Goal: Task Accomplishment & Management: Manage account settings

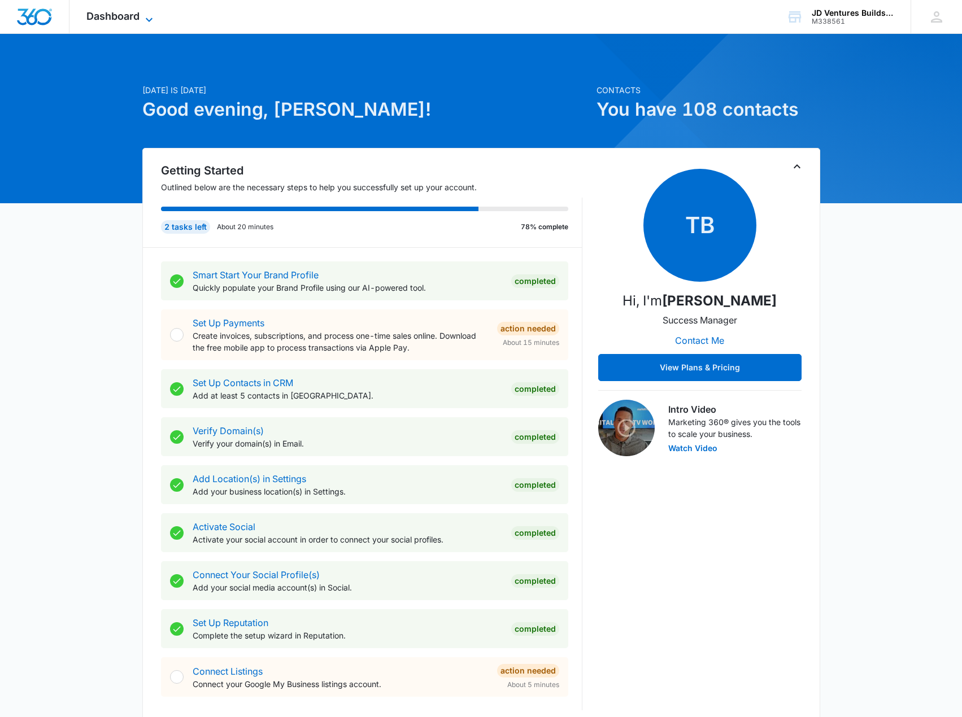
click at [140, 14] on span "Dashboard" at bounding box center [112, 16] width 53 height 12
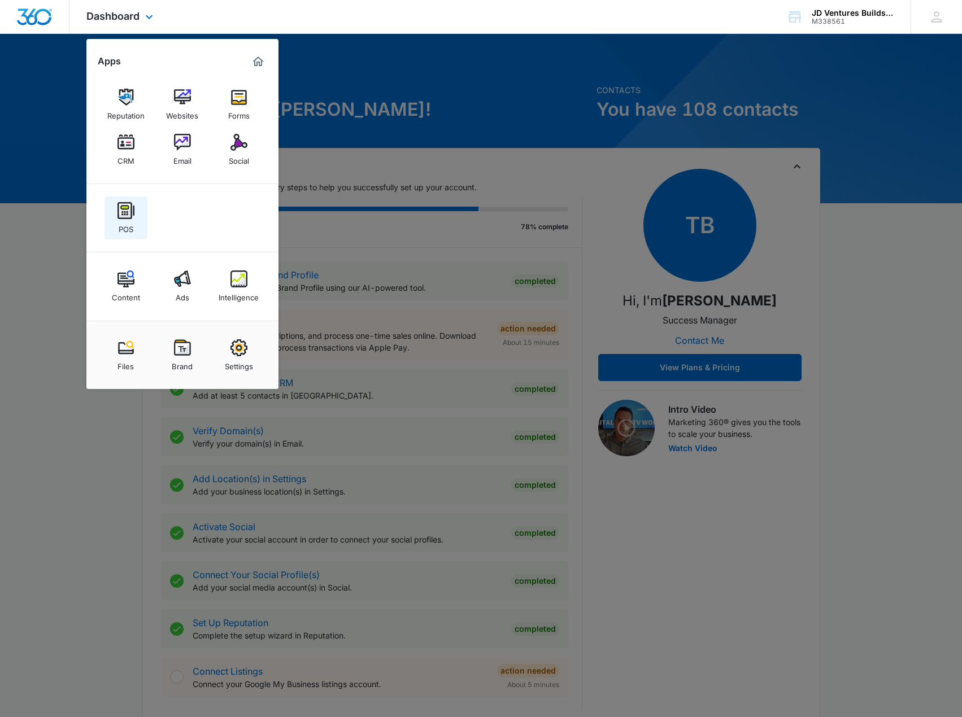
click at [121, 215] on img at bounding box center [125, 210] width 17 height 17
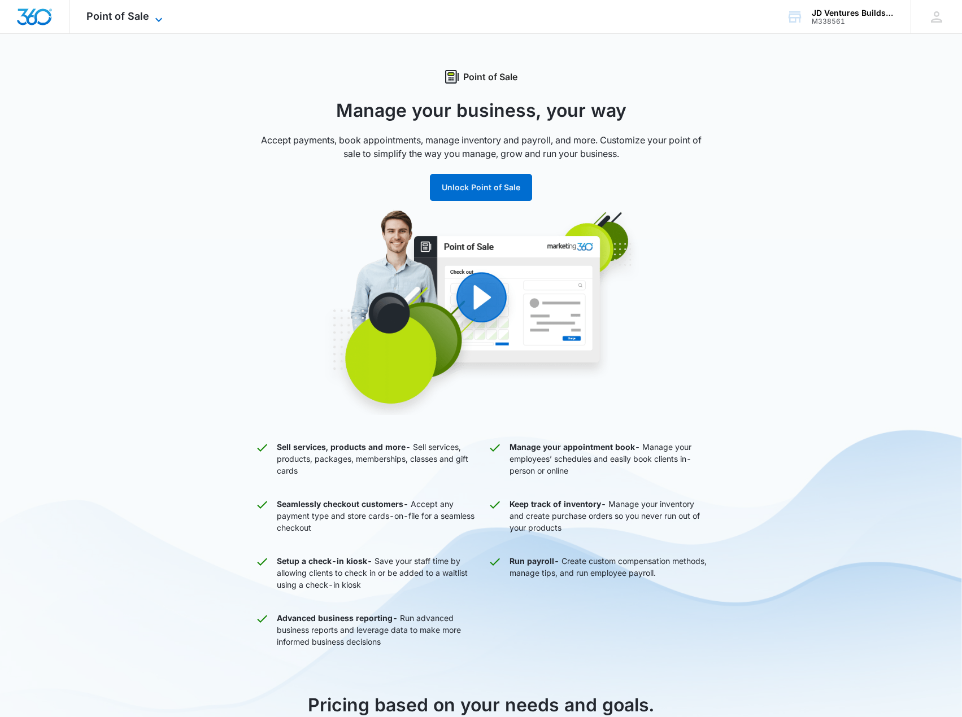
click at [156, 21] on icon at bounding box center [159, 20] width 14 height 14
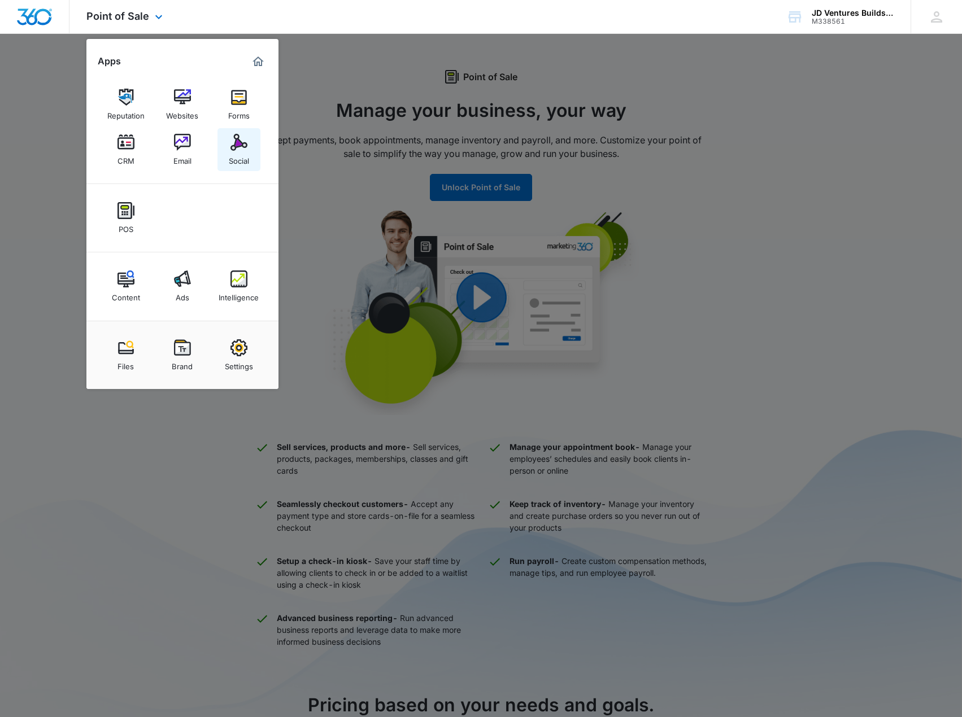
click at [241, 145] on img at bounding box center [238, 142] width 17 height 17
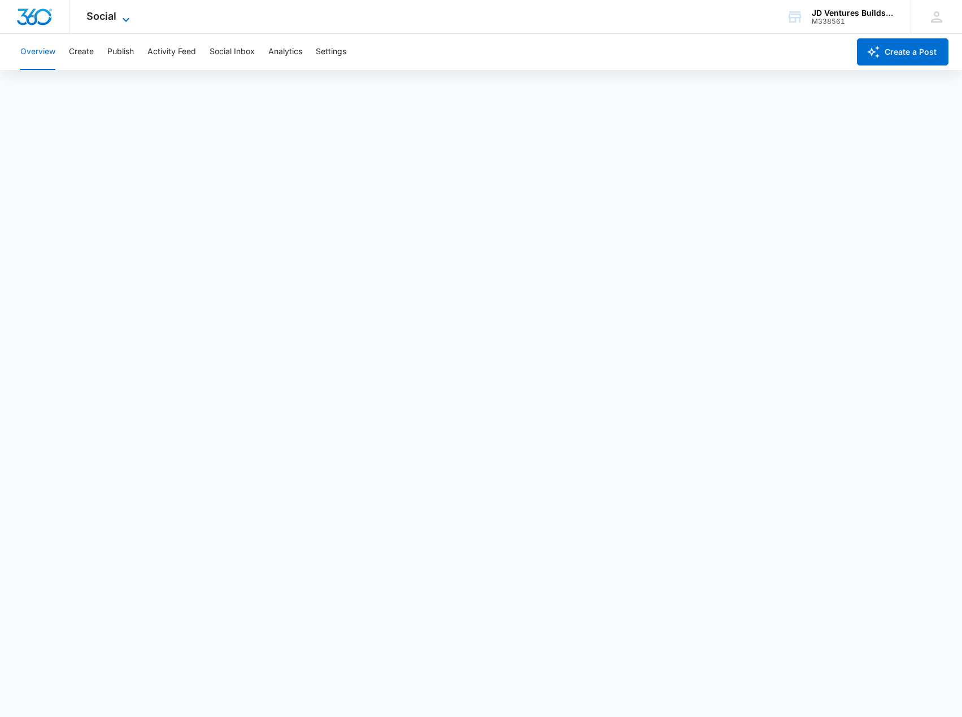
click at [121, 16] on icon at bounding box center [126, 20] width 14 height 14
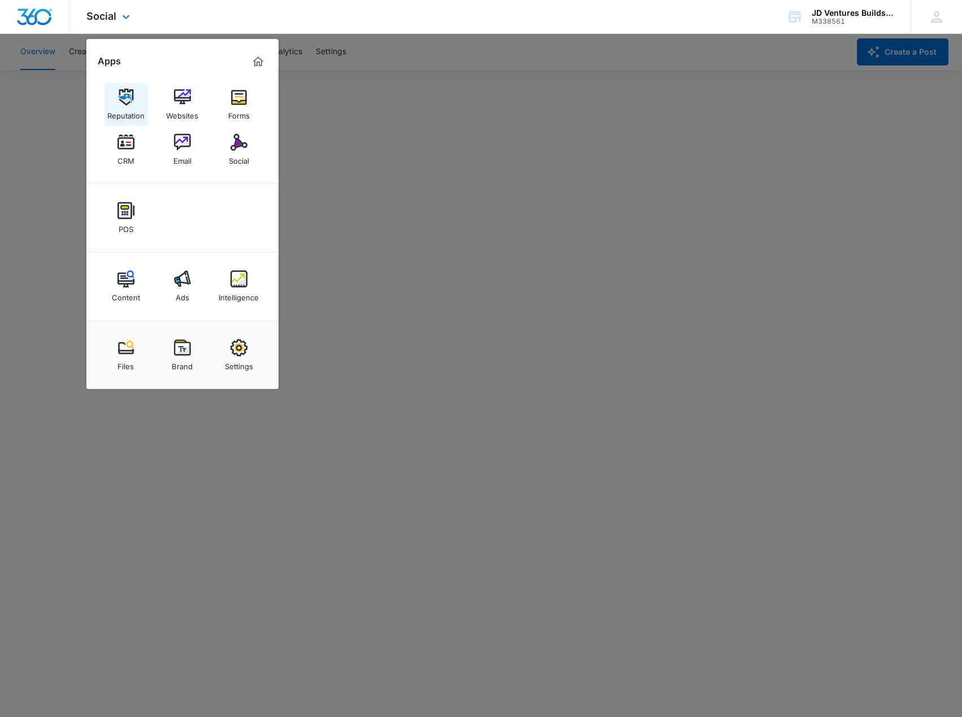
click at [128, 97] on img at bounding box center [125, 97] width 17 height 17
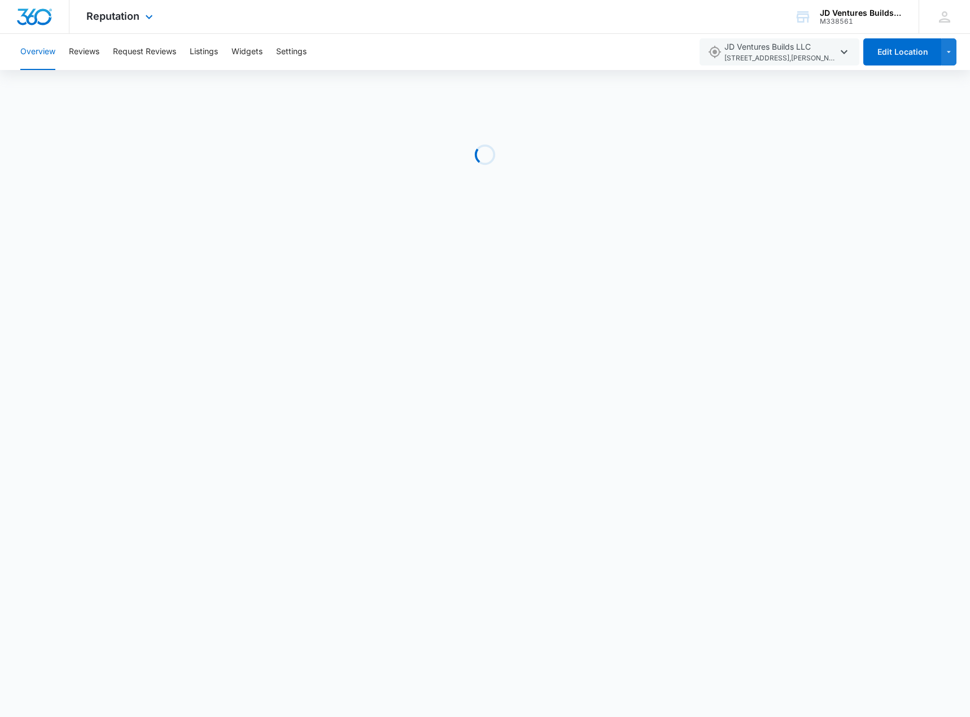
click at [141, 15] on div "Reputation Apps Reputation Websites Forms CRM Email Social POS Content Ads Inte…" at bounding box center [120, 16] width 103 height 33
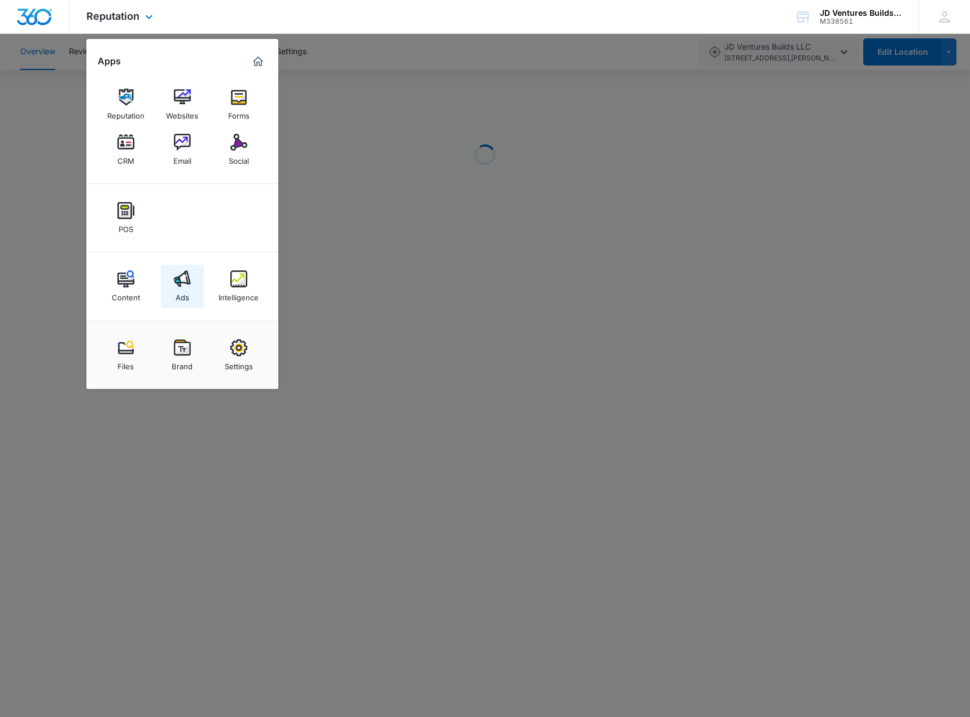
click at [174, 275] on img at bounding box center [182, 279] width 17 height 17
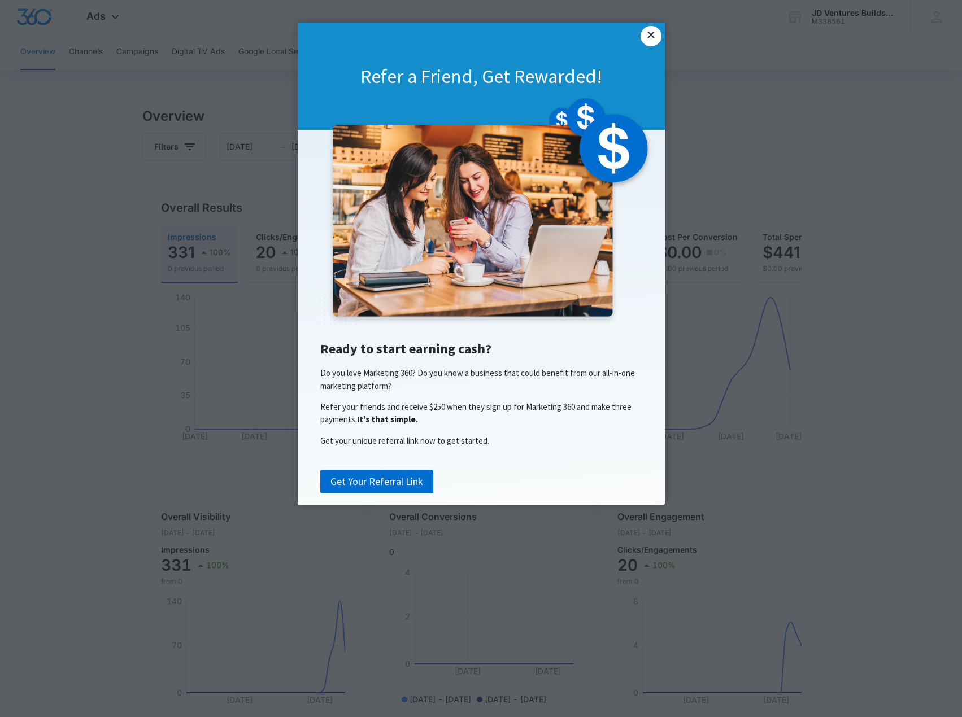
click at [654, 33] on link "×" at bounding box center [651, 36] width 20 height 20
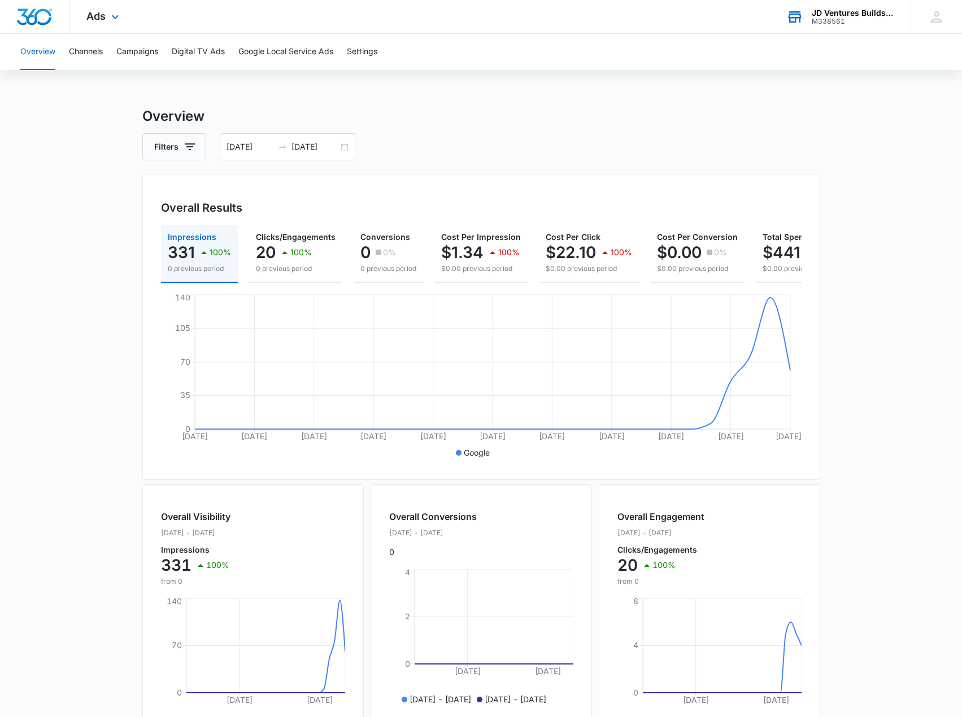
click at [840, 24] on div "M338561" at bounding box center [853, 22] width 82 height 8
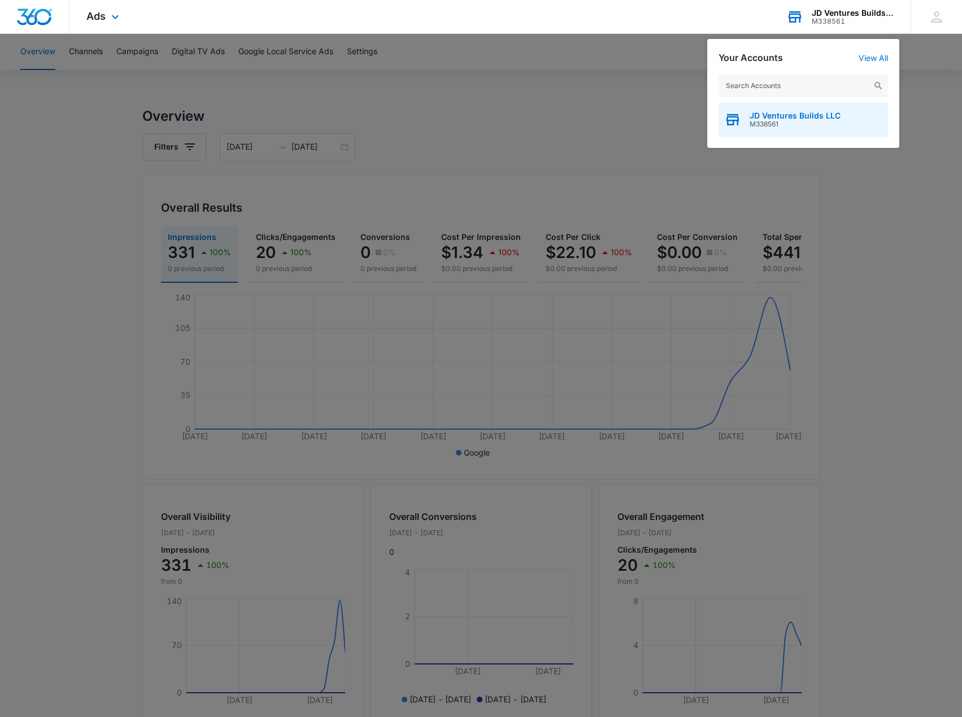
click at [763, 123] on span "M338561" at bounding box center [795, 124] width 91 height 8
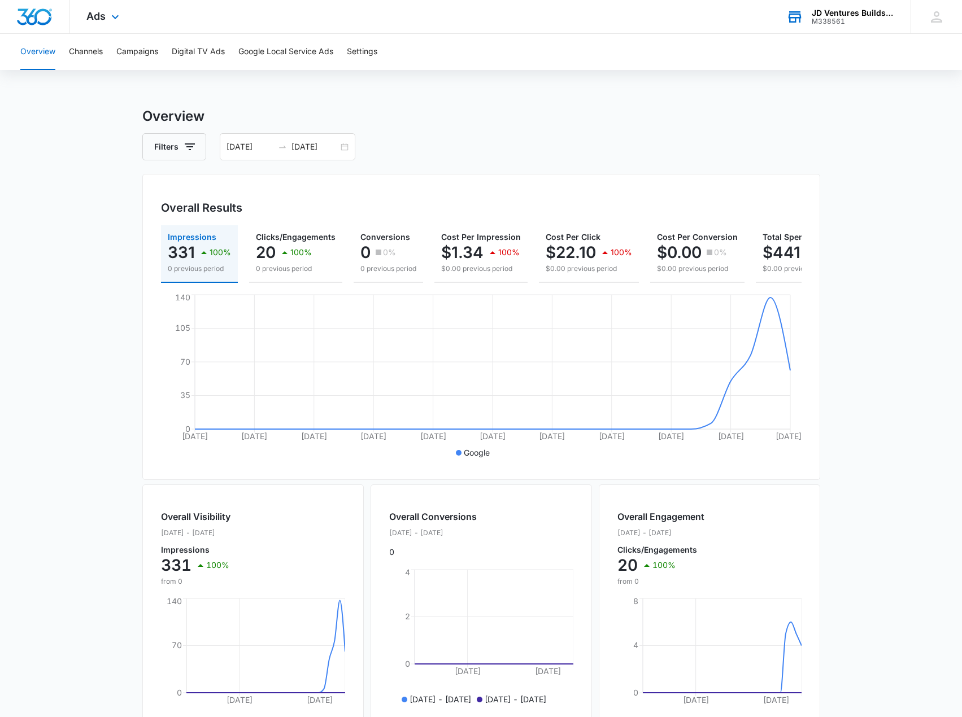
click at [795, 16] on icon at bounding box center [794, 16] width 17 height 17
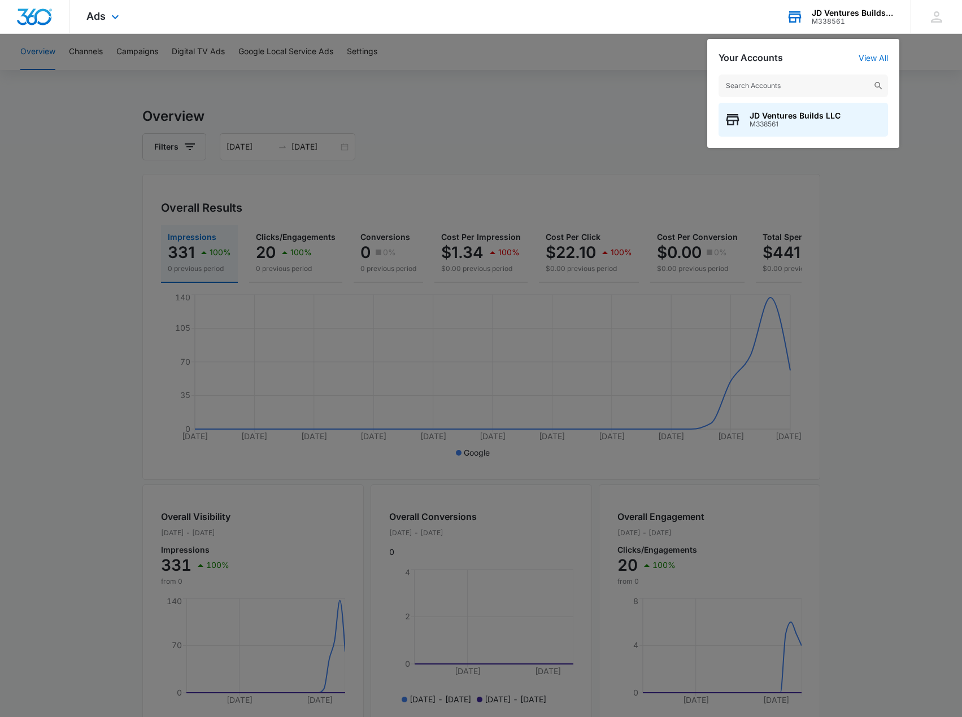
click at [855, 15] on div "JD Ventures Builds LLC" at bounding box center [853, 12] width 82 height 9
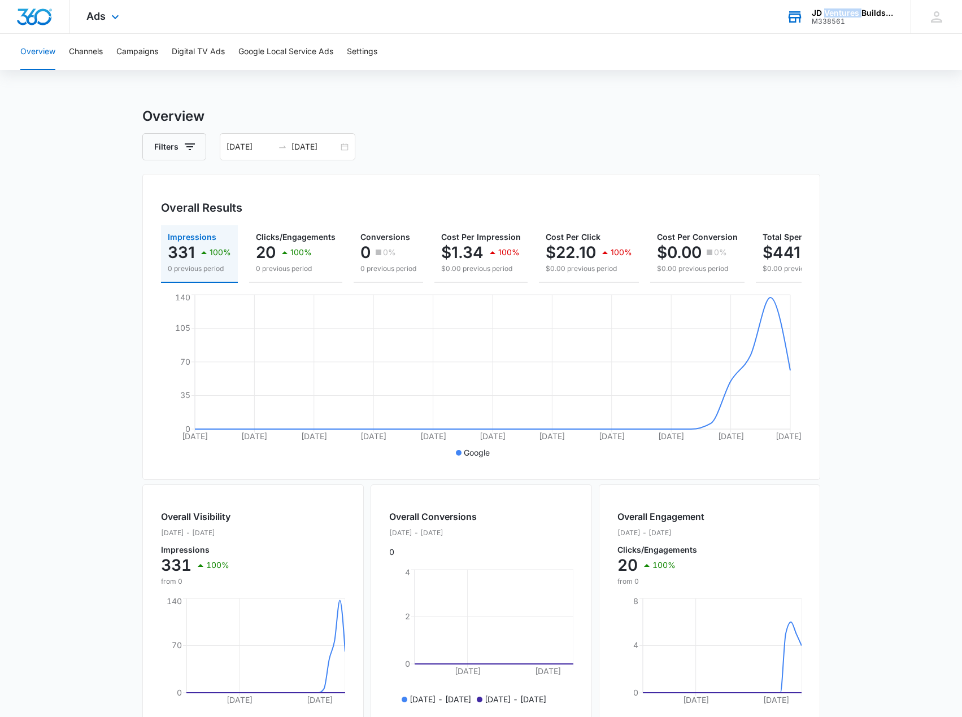
click at [855, 14] on div "JD Ventures Builds LLC" at bounding box center [853, 12] width 82 height 9
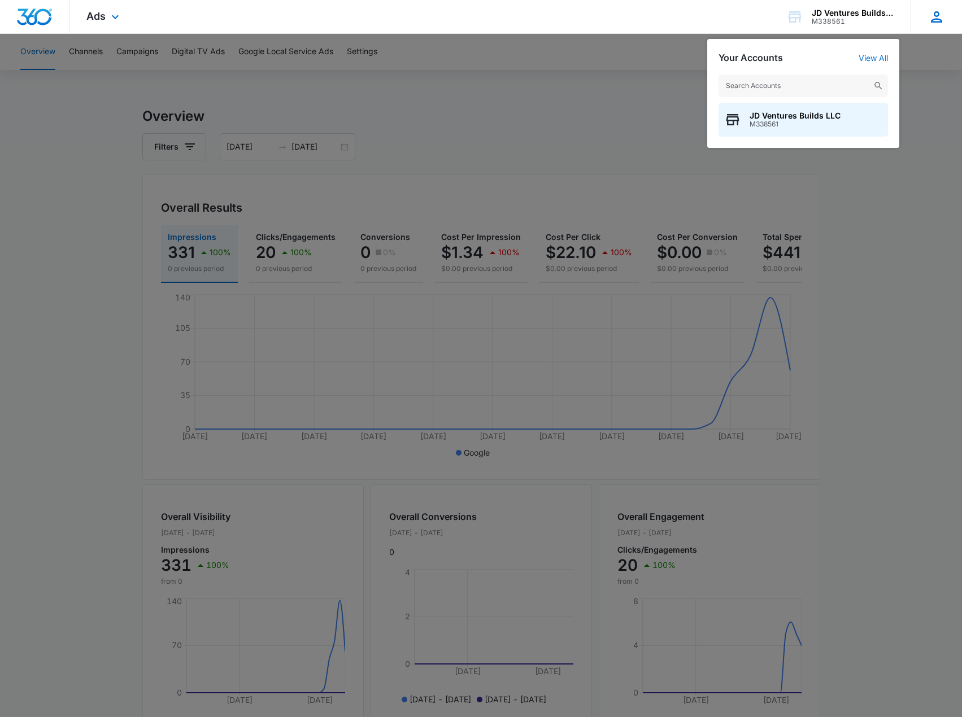
click at [924, 19] on div "[PERSON_NAME] Hiebert [EMAIL_ADDRESS][DOMAIN_NAME] My Profile Notifications Sup…" at bounding box center [935, 16] width 51 height 33
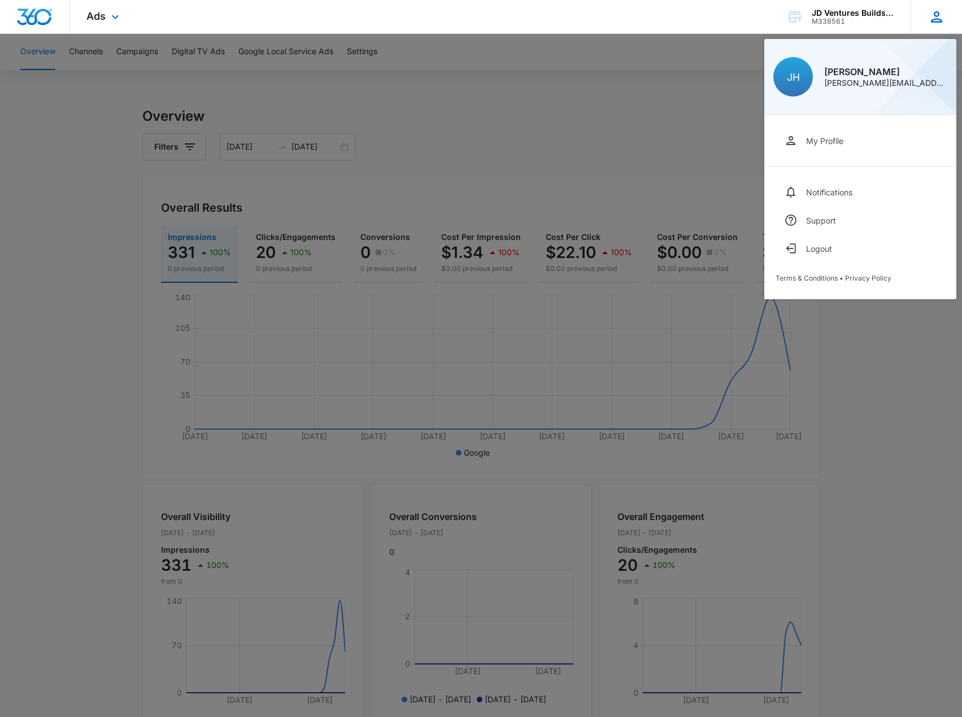
click at [853, 76] on div "[PERSON_NAME] [PERSON_NAME][EMAIL_ADDRESS][DOMAIN_NAME]" at bounding box center [885, 77] width 123 height 20
click at [822, 136] on div "My Profile" at bounding box center [824, 141] width 37 height 10
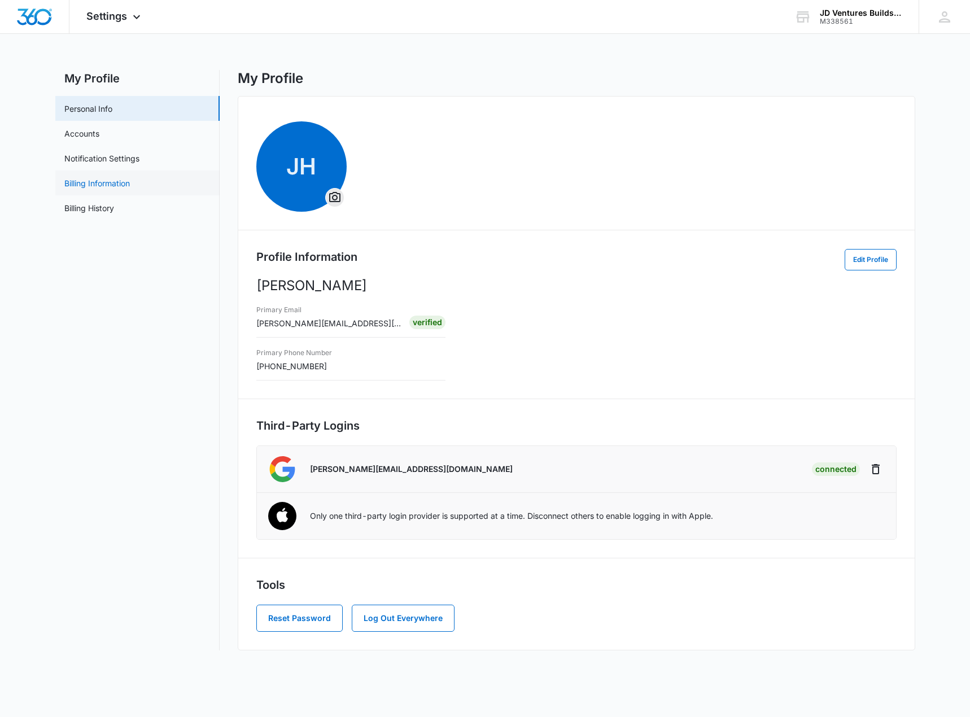
click at [123, 185] on link "Billing Information" at bounding box center [97, 183] width 66 height 12
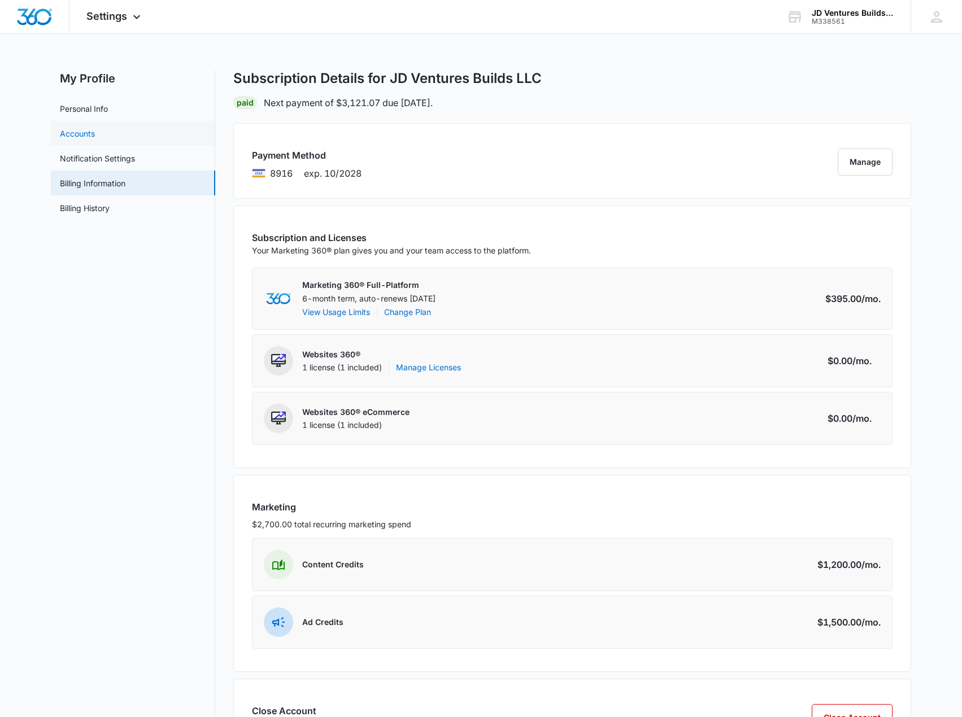
click at [95, 139] on link "Accounts" at bounding box center [77, 134] width 35 height 12
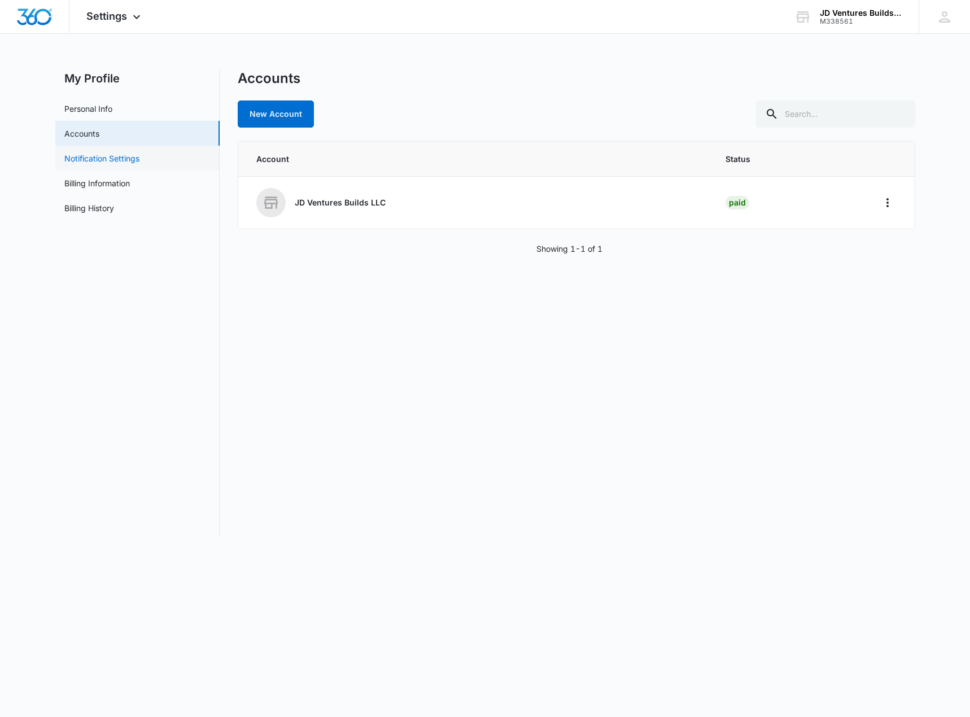
click at [102, 164] on link "Notification Settings" at bounding box center [101, 159] width 75 height 12
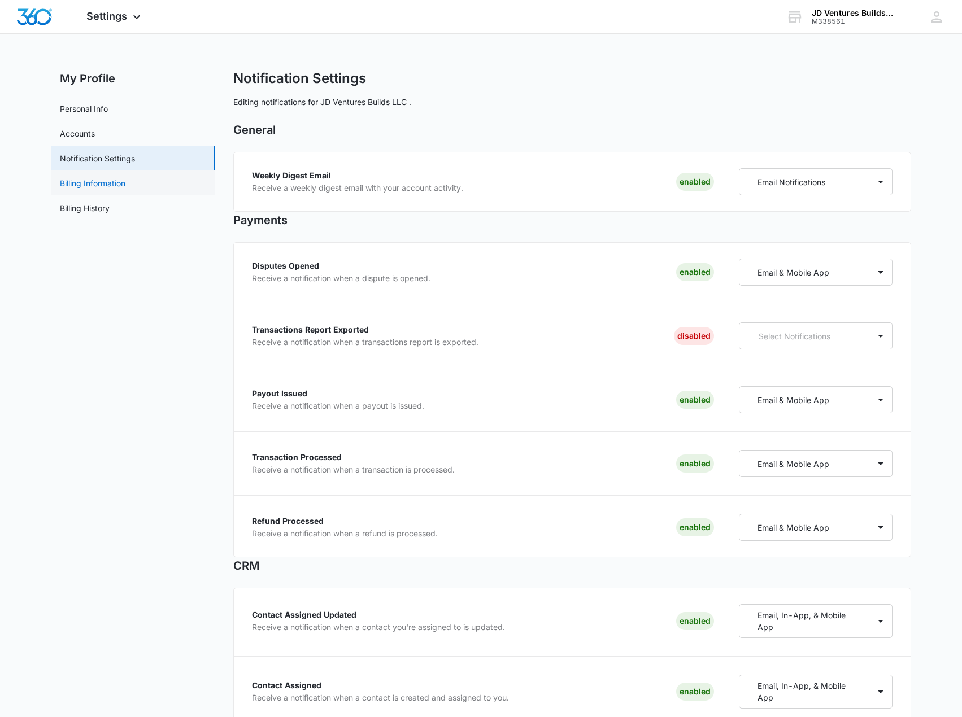
click at [106, 187] on link "Billing Information" at bounding box center [93, 183] width 66 height 12
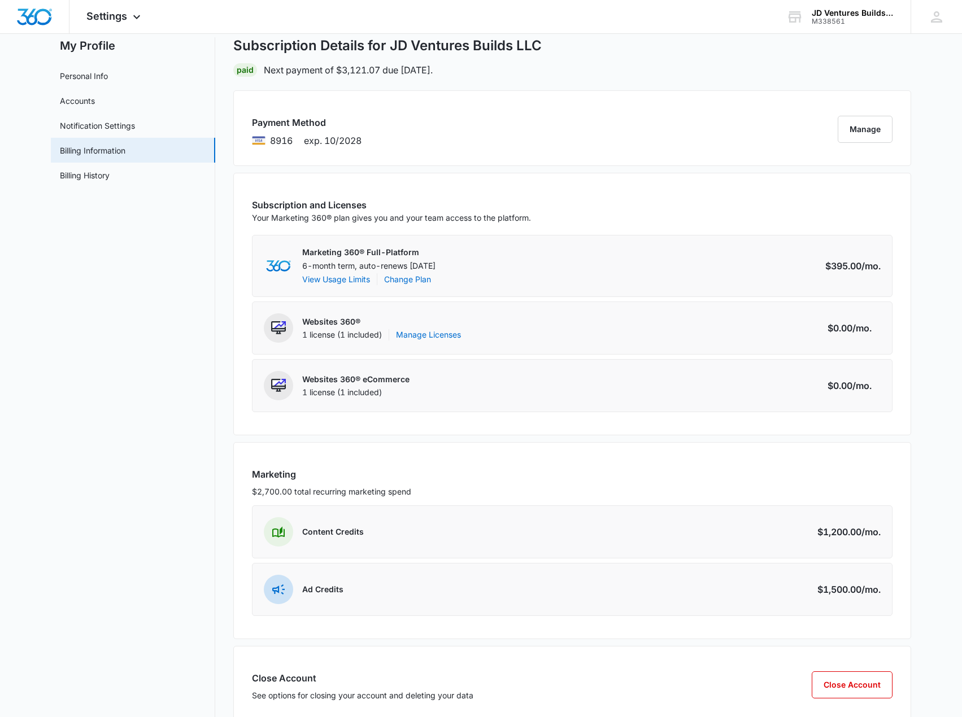
scroll to position [64, 0]
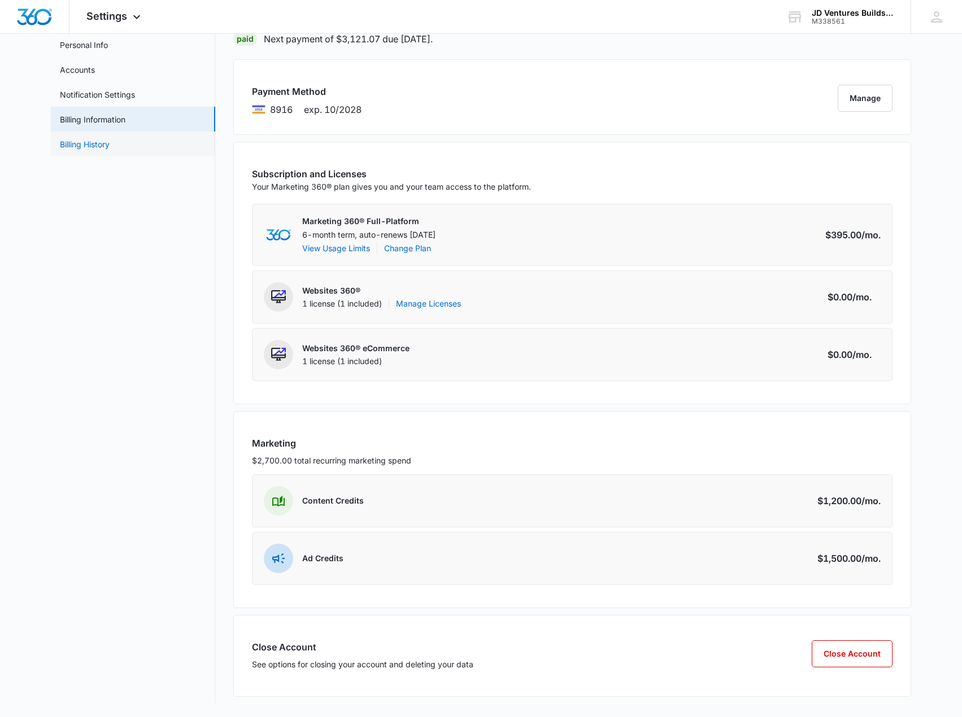
click at [105, 146] on link "Billing History" at bounding box center [85, 144] width 50 height 12
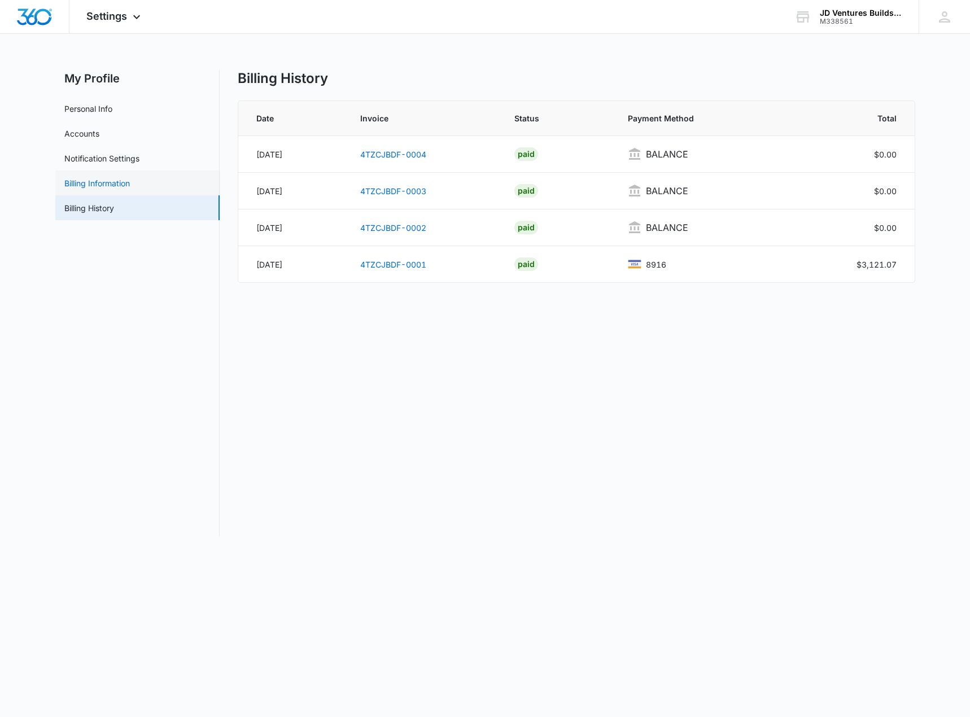
click at [120, 183] on link "Billing Information" at bounding box center [97, 183] width 66 height 12
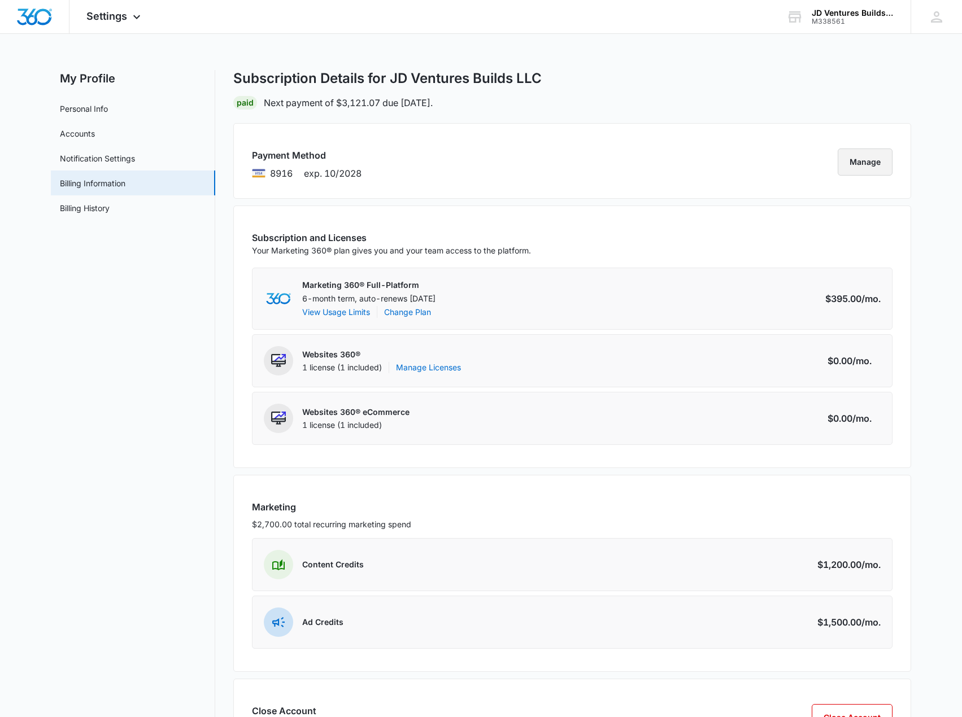
click at [842, 157] on button "Manage" at bounding box center [865, 162] width 55 height 27
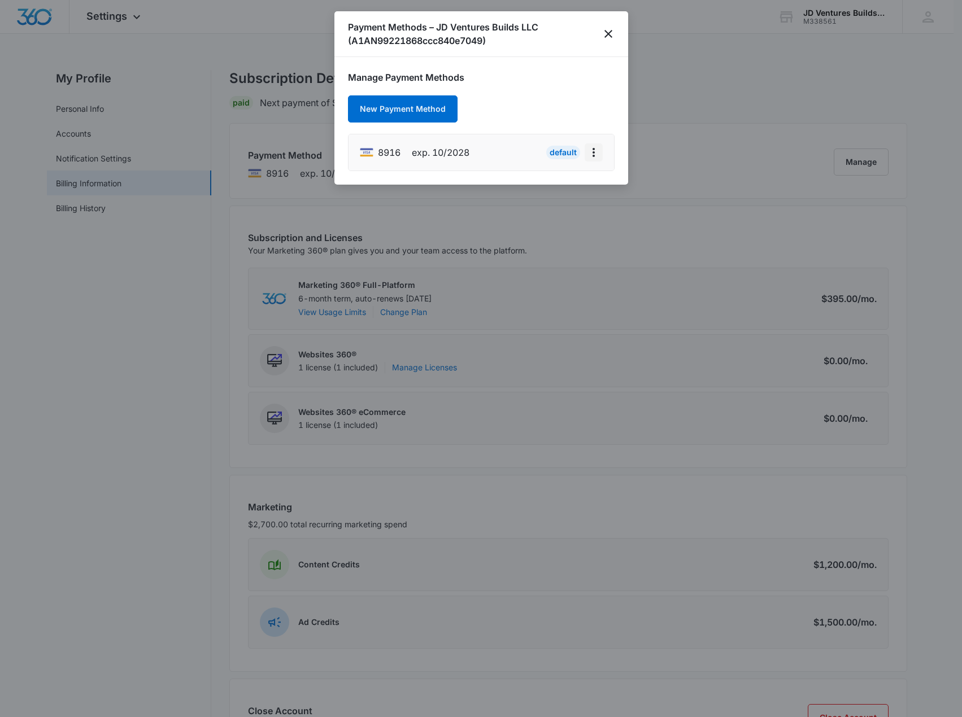
click at [595, 150] on icon "actions.viewMore" at bounding box center [594, 153] width 14 height 14
click at [573, 123] on div "Edit Card" at bounding box center [558, 121] width 34 height 8
select select "10"
select select "2028"
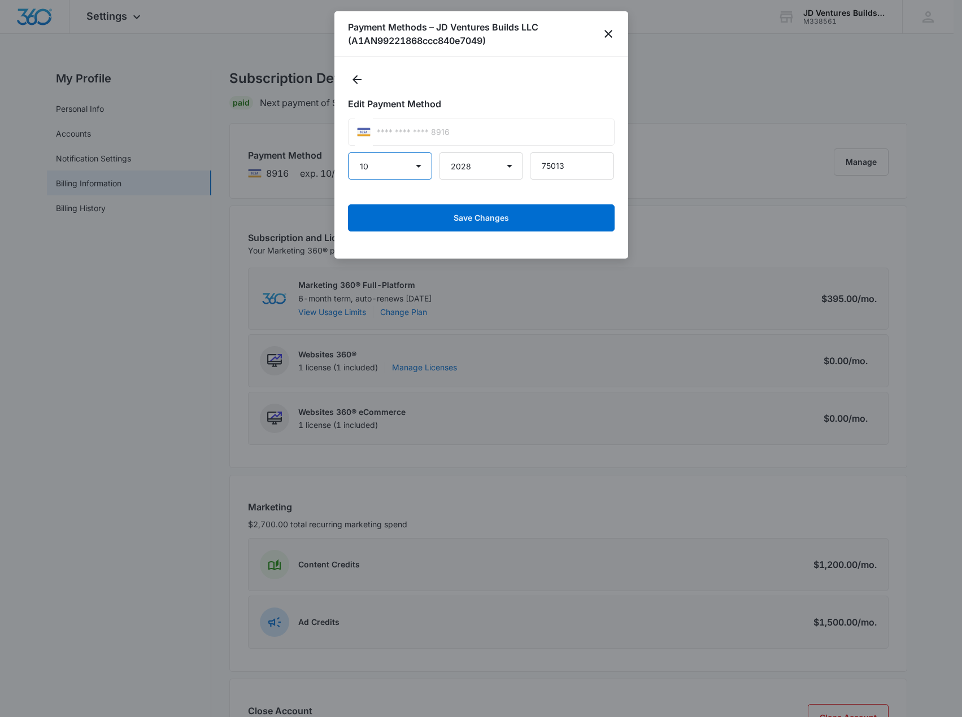
click at [406, 165] on select "01 02 03 04 05 06 07 08 09 10 11 12" at bounding box center [390, 166] width 84 height 27
select select "1"
click at [348, 153] on select "01 02 03 04 05 06 07 08 09 10 11 12" at bounding box center [390, 166] width 84 height 27
click at [492, 167] on select "2025 2026 2027 2028 2029 2030 2031 2032 2033 2034 2035 2036 2037 2038 2039 2040…" at bounding box center [481, 166] width 84 height 27
select select "2027"
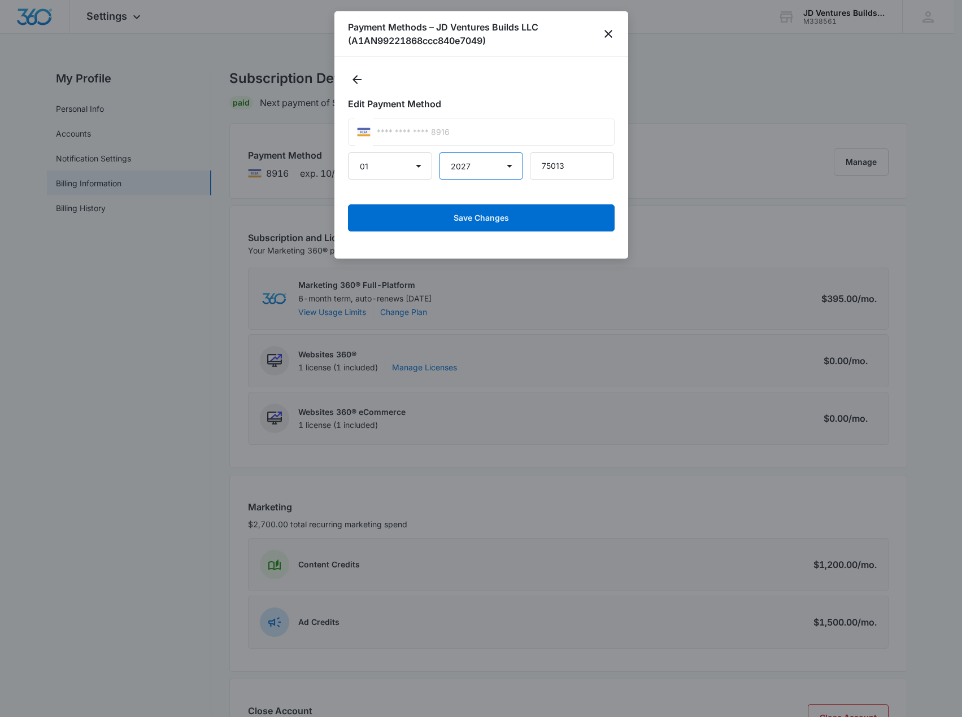
click at [439, 153] on select "2025 2026 2027 2028 2029 2030 2031 2032 2033 2034 2035 2036 2037 2038 2039 2040…" at bounding box center [481, 166] width 84 height 27
click at [567, 169] on input "75013" at bounding box center [572, 166] width 84 height 27
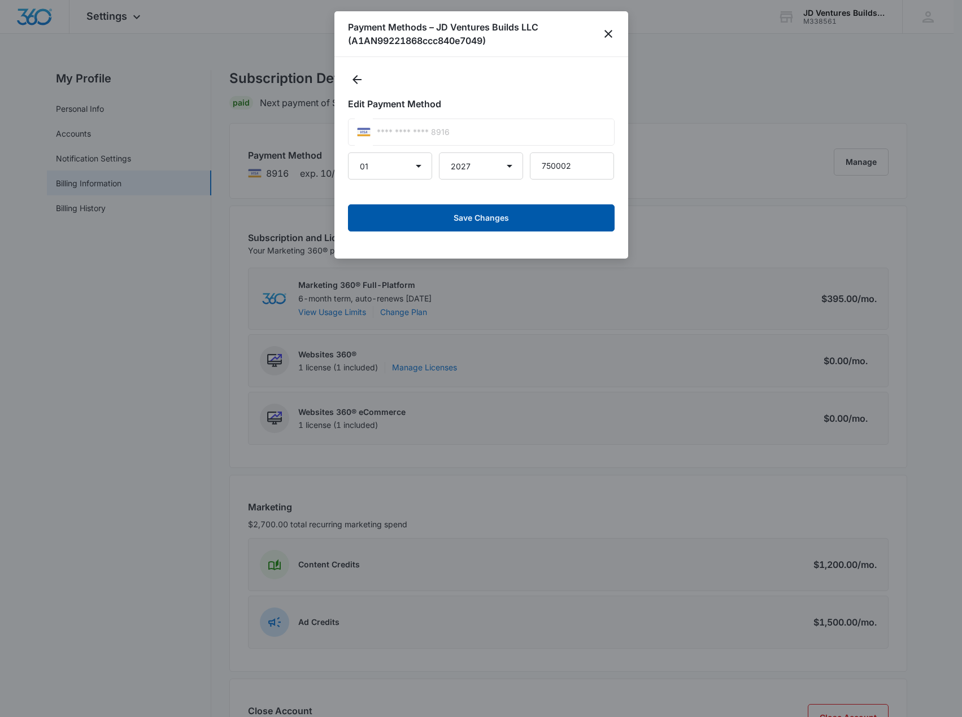
click at [525, 221] on button "Save Changes" at bounding box center [481, 217] width 267 height 27
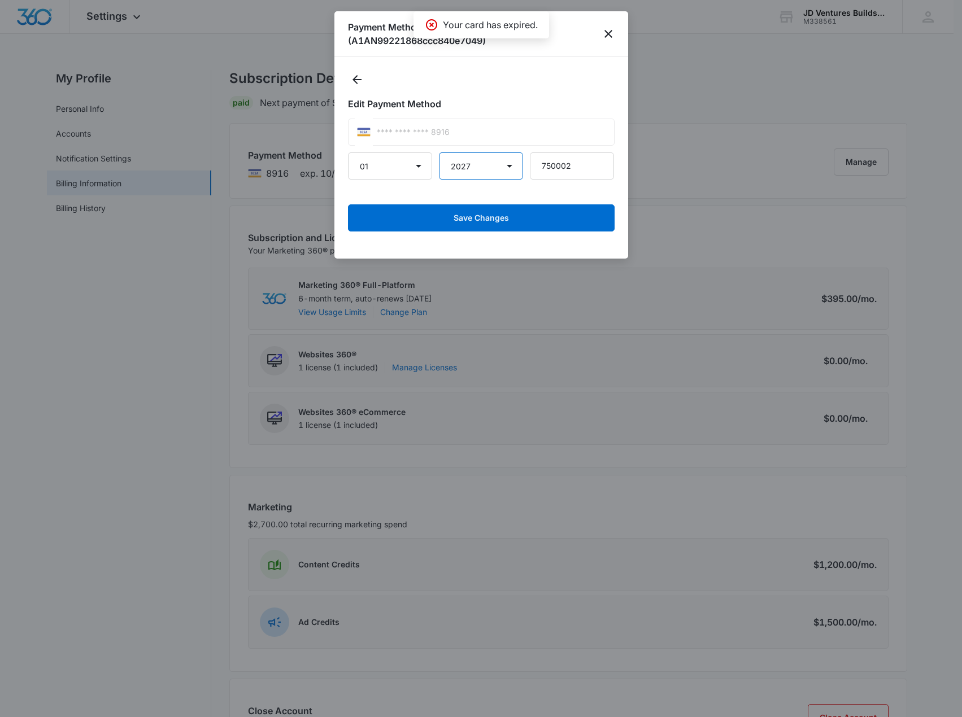
click at [503, 171] on select "2025 2026 2027 2028 2029 2030 2031 2032 2033 2034 2035 2036 2037 2038 2039 2040…" at bounding box center [481, 166] width 84 height 27
click at [502, 165] on select "2025 2026 2027 2028 2029 2030 2031 2032 2033 2034 2035 2036 2037 2038 2039 2040…" at bounding box center [481, 166] width 84 height 27
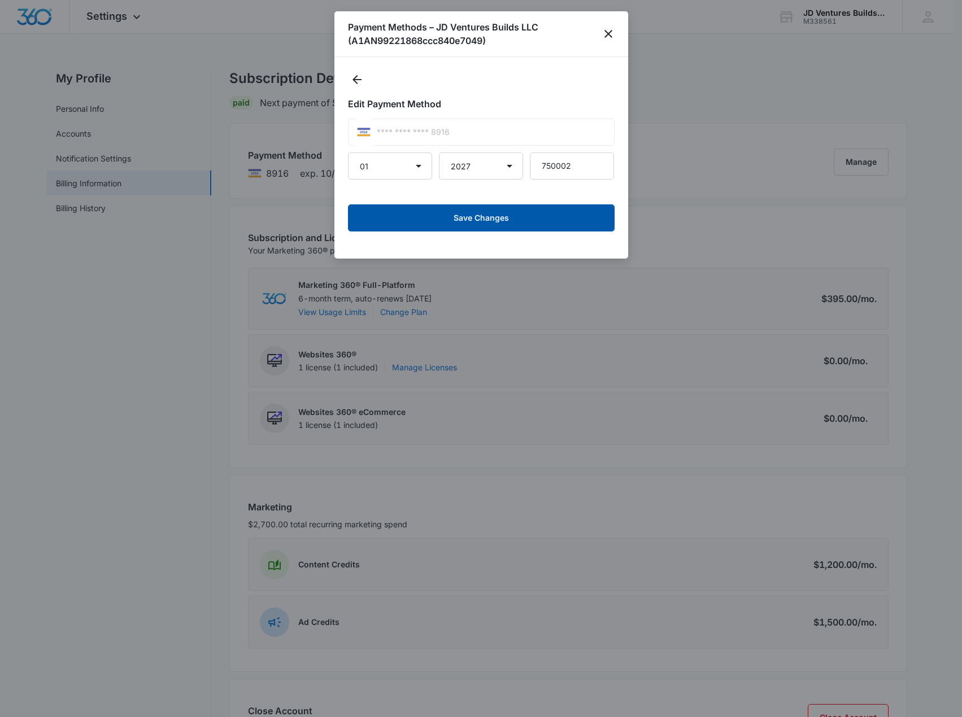
click at [516, 219] on button "Save Changes" at bounding box center [481, 217] width 267 height 27
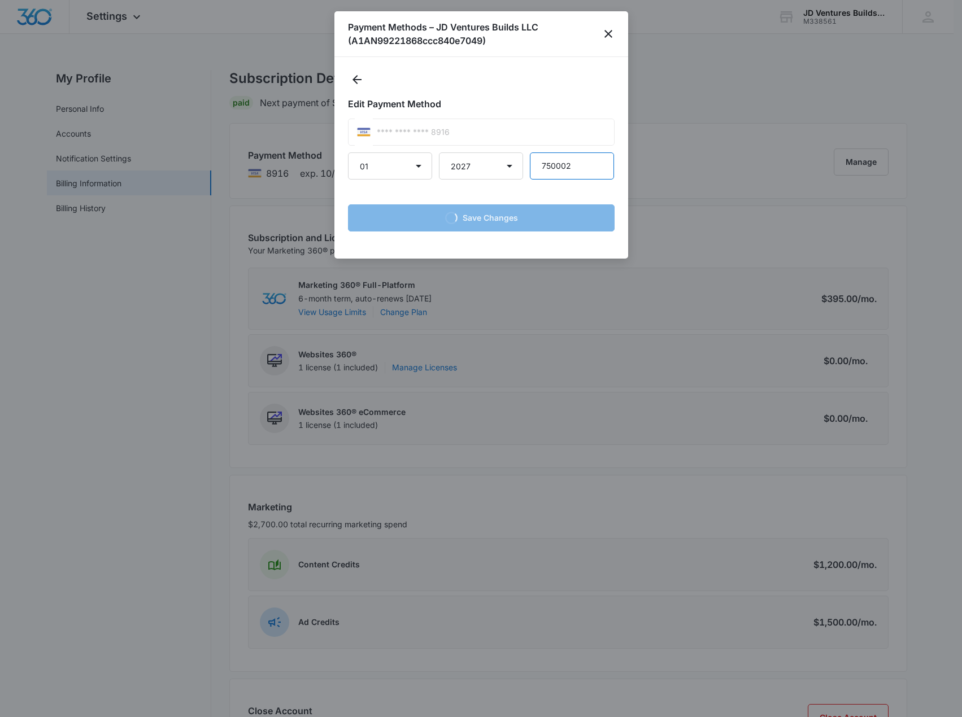
click at [561, 170] on input "750002" at bounding box center [572, 166] width 84 height 27
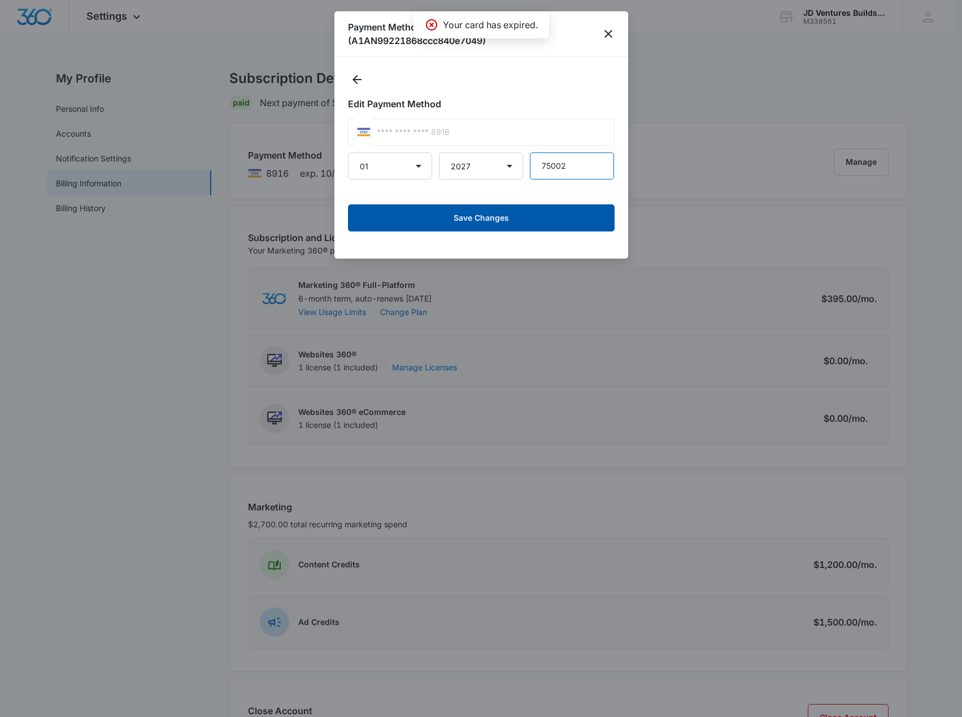
type input "75002"
click at [509, 209] on button "Save Changes" at bounding box center [481, 217] width 267 height 27
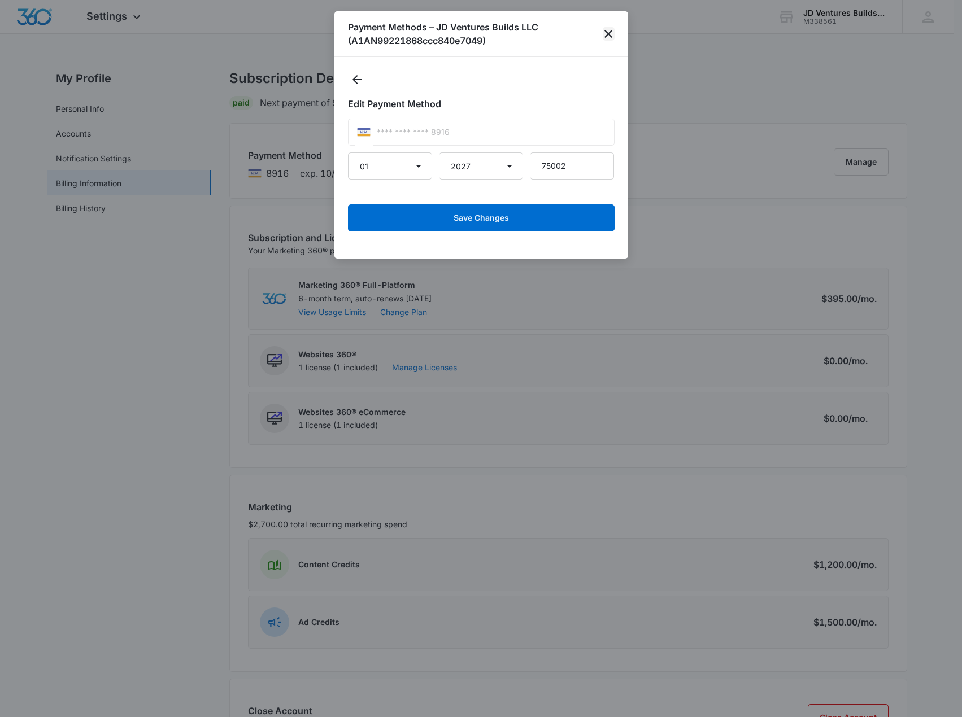
click at [608, 34] on icon "close" at bounding box center [608, 34] width 8 height 8
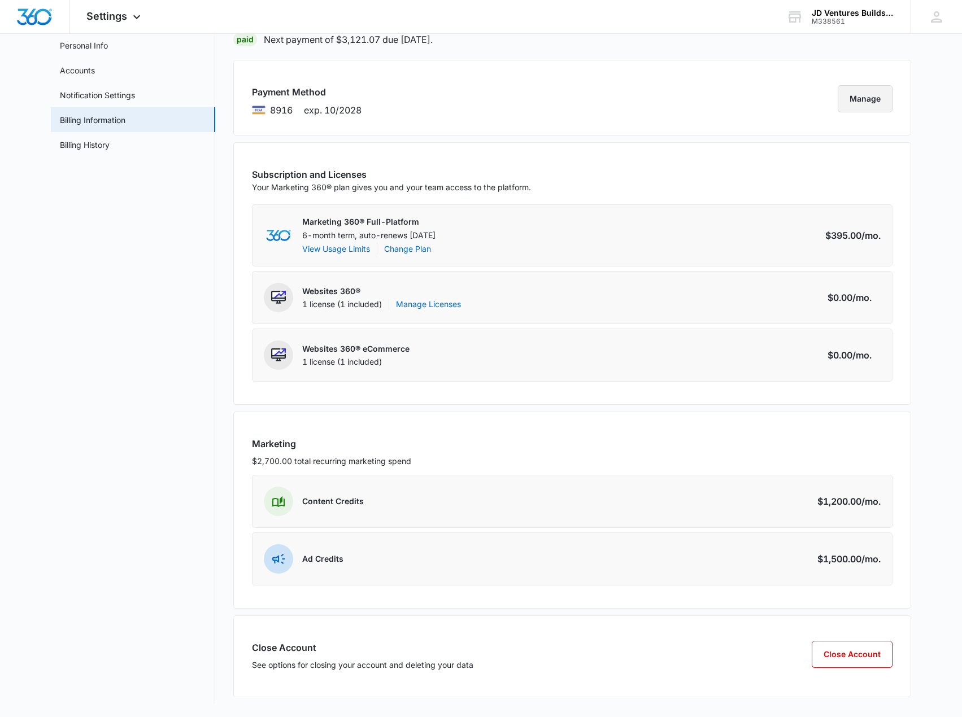
scroll to position [64, 0]
click at [361, 502] on p "Content Credits" at bounding box center [333, 500] width 62 height 11
click at [318, 552] on div "Ad Credits" at bounding box center [304, 558] width 80 height 29
click at [281, 447] on h3 "Marketing" at bounding box center [572, 444] width 641 height 14
click at [437, 502] on div "Content Credits Amount $1,200.00 /mo." at bounding box center [572, 500] width 641 height 53
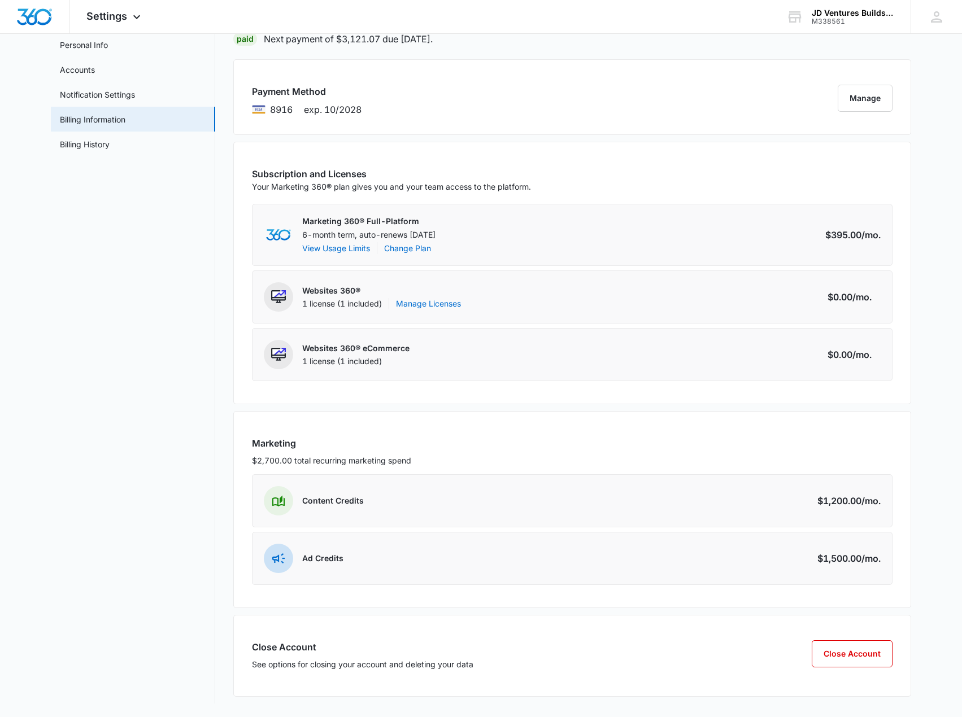
scroll to position [0, 0]
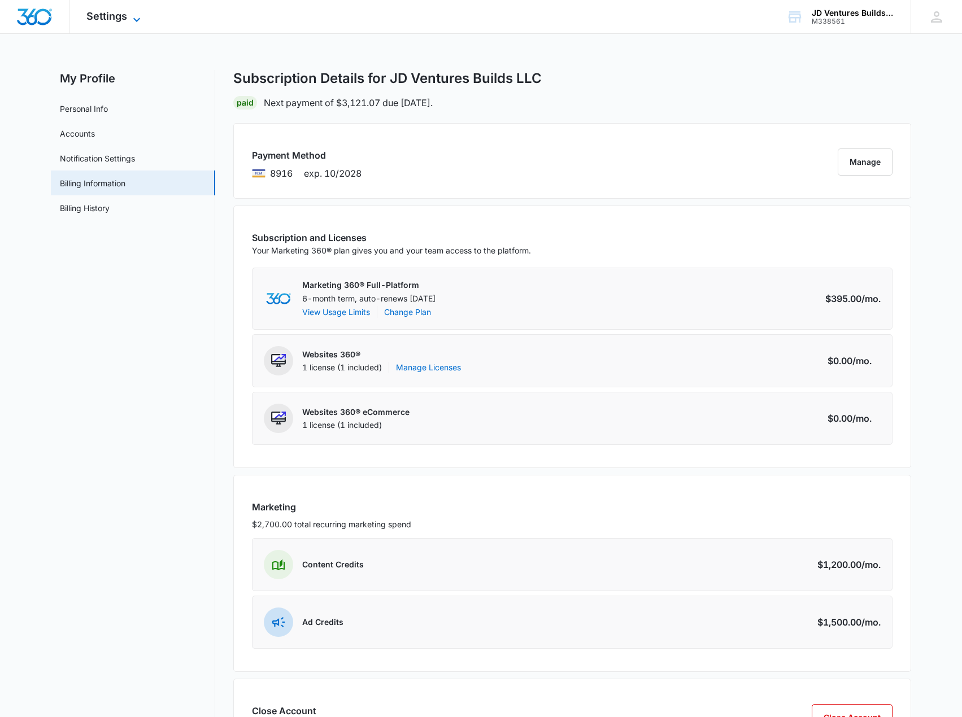
click at [134, 23] on icon at bounding box center [137, 20] width 14 height 14
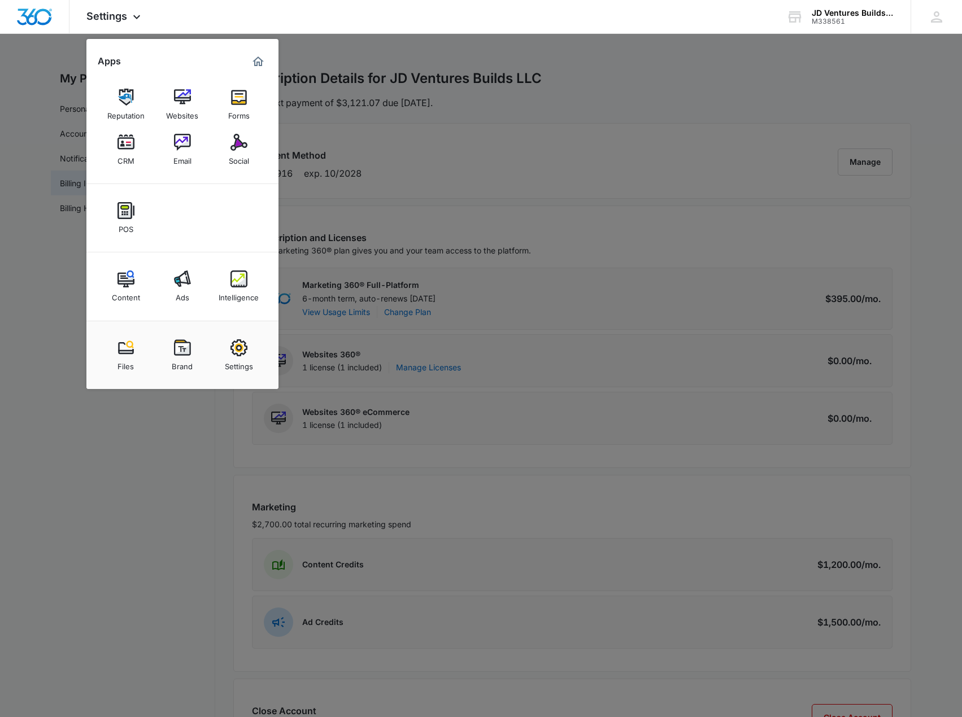
click at [121, 289] on div "Content" at bounding box center [126, 294] width 28 height 15
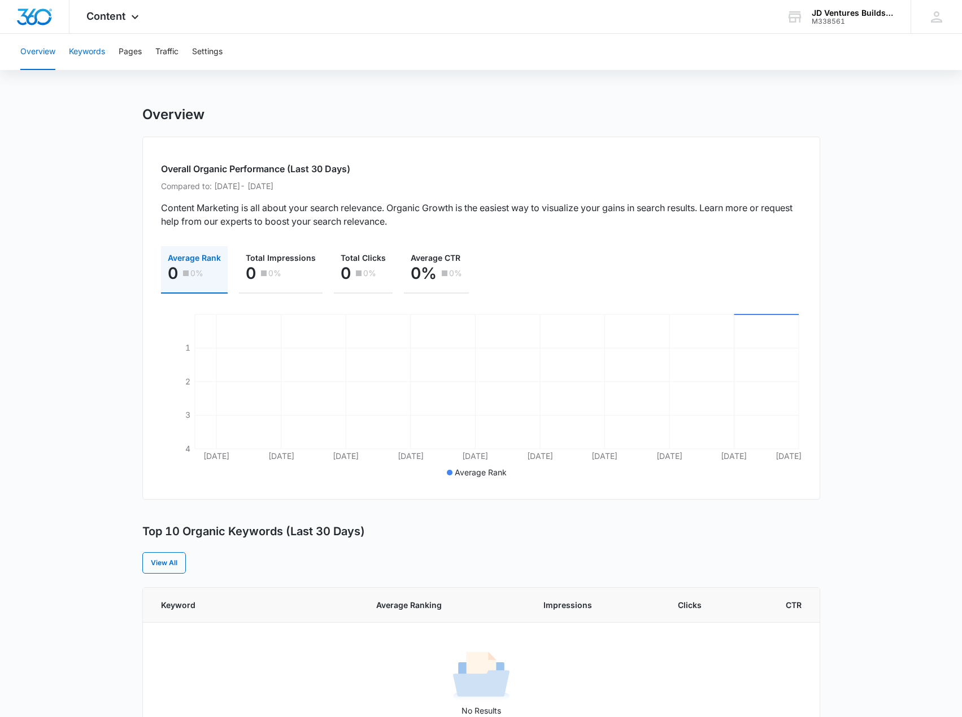
click at [88, 53] on button "Keywords" at bounding box center [87, 52] width 36 height 36
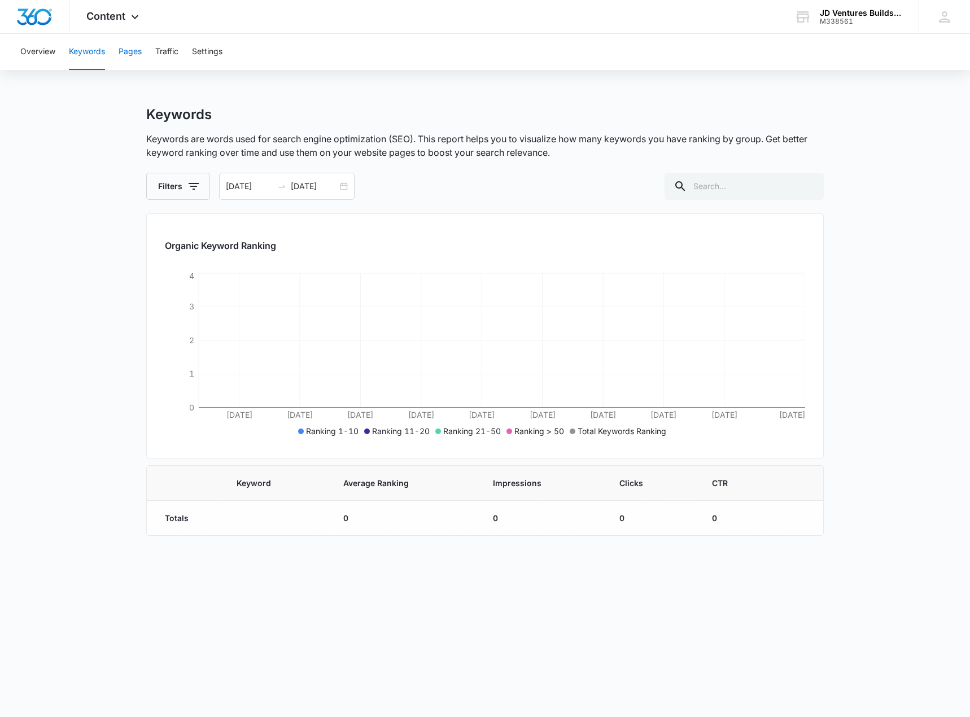
click at [130, 51] on button "Pages" at bounding box center [130, 52] width 23 height 36
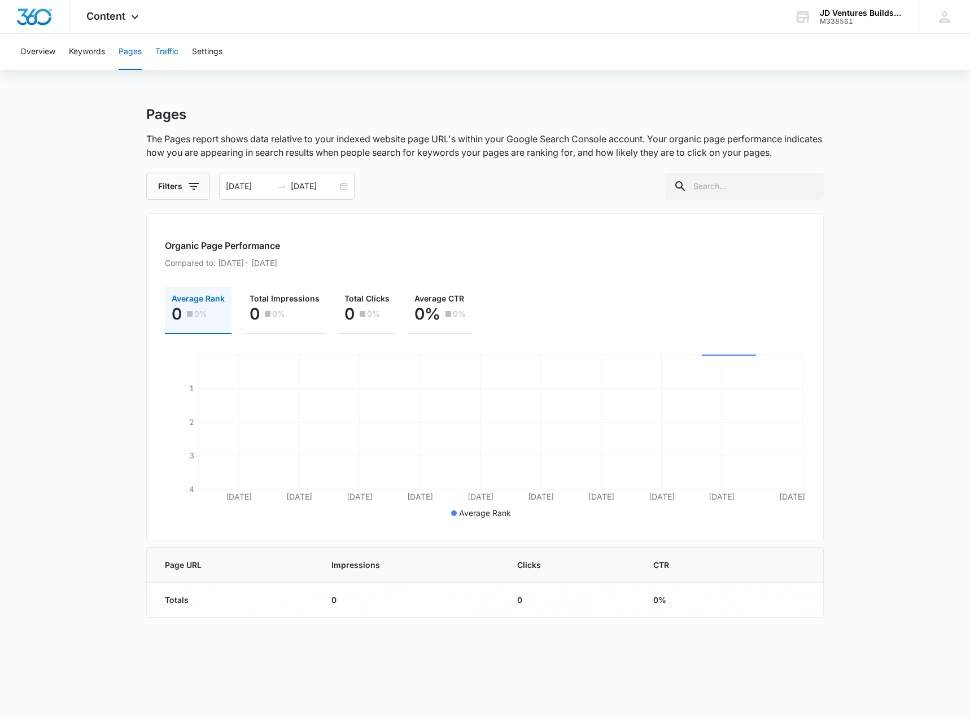
click at [178, 46] on button "Traffic" at bounding box center [166, 52] width 23 height 36
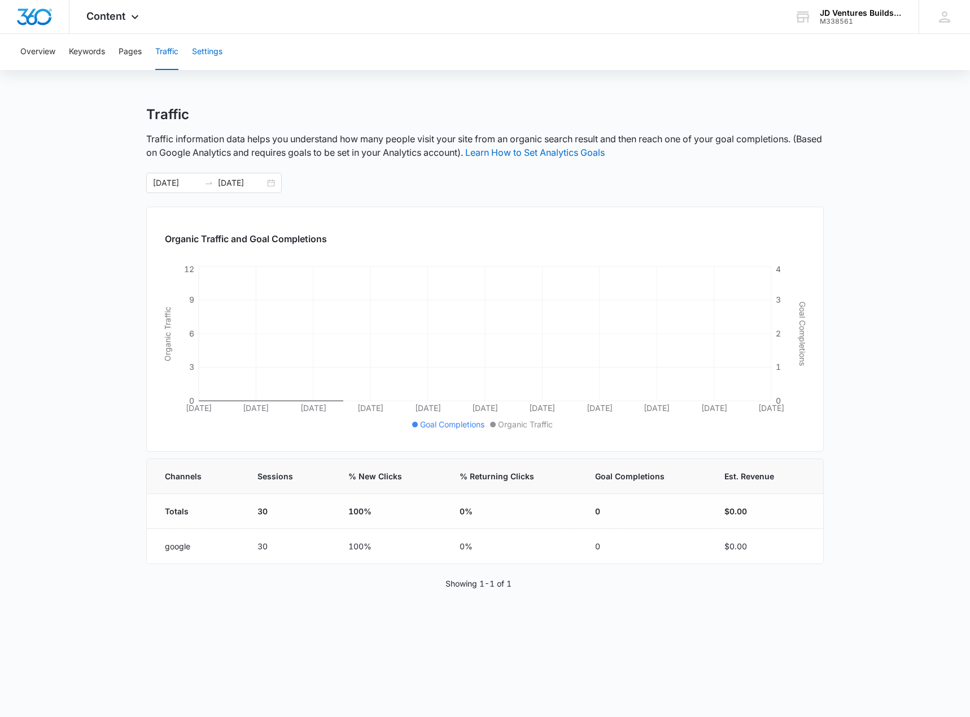
click at [212, 54] on button "Settings" at bounding box center [207, 52] width 31 height 36
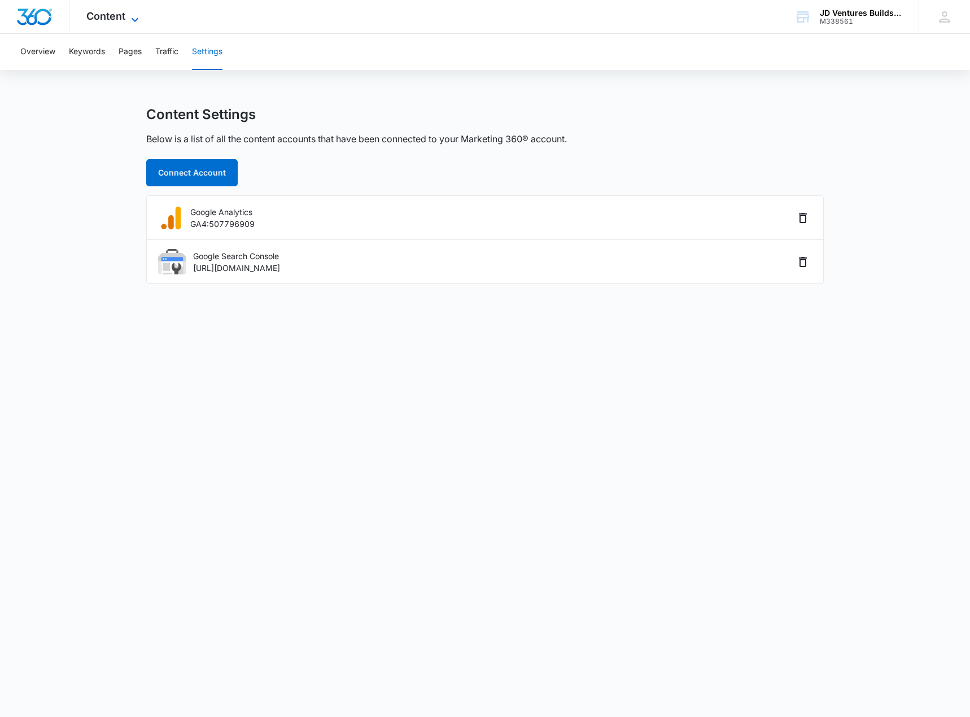
click at [106, 14] on span "Content" at bounding box center [105, 16] width 39 height 12
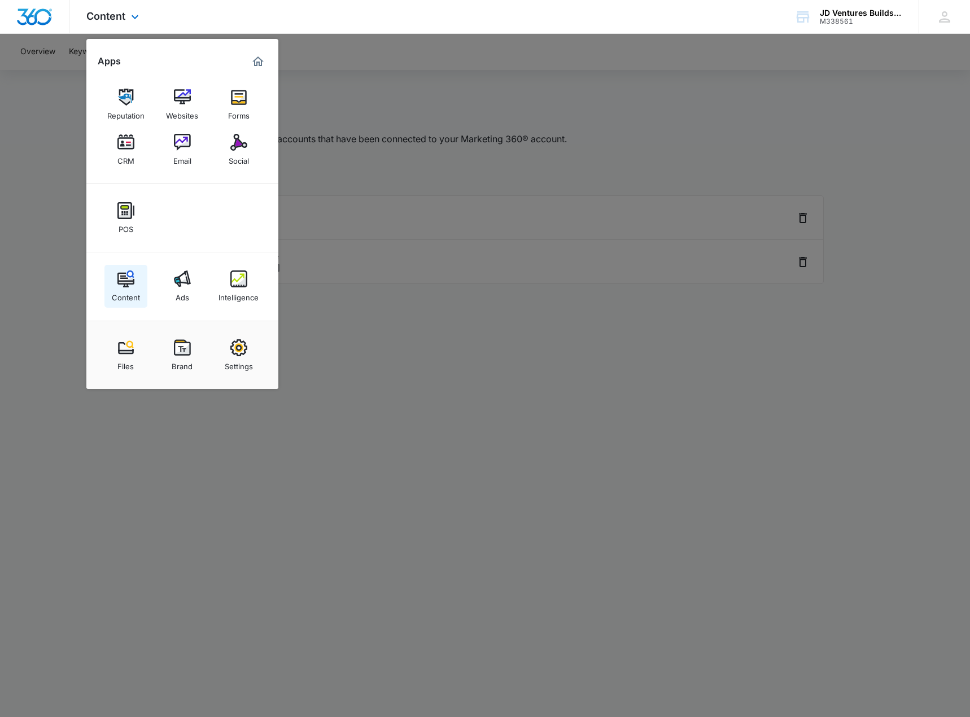
click at [137, 278] on link "Content" at bounding box center [125, 286] width 43 height 43
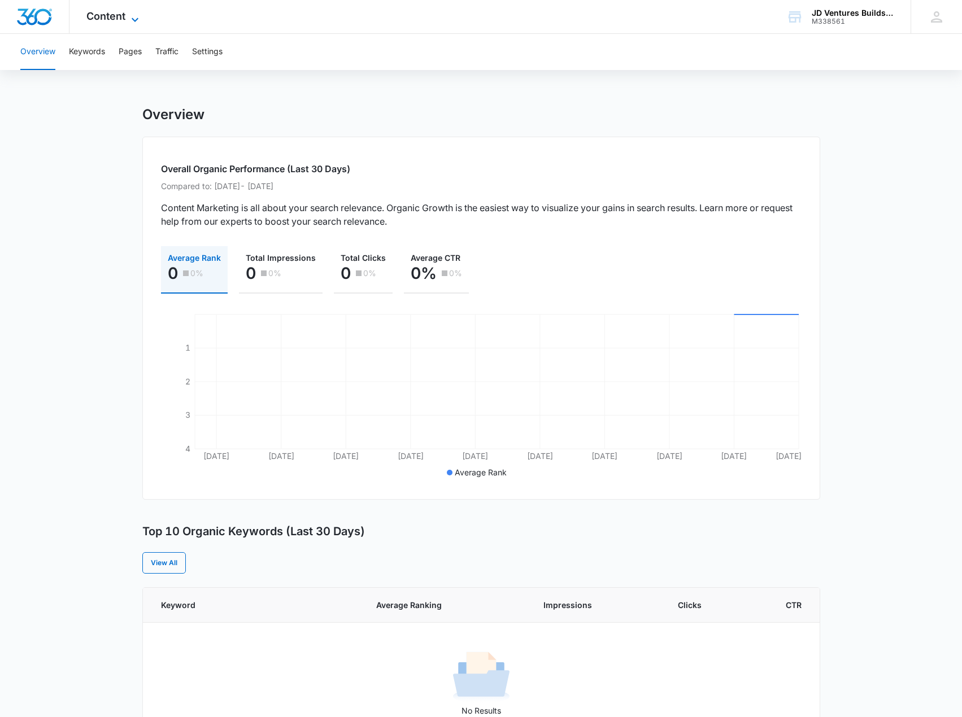
click at [121, 20] on span "Content" at bounding box center [105, 16] width 39 height 12
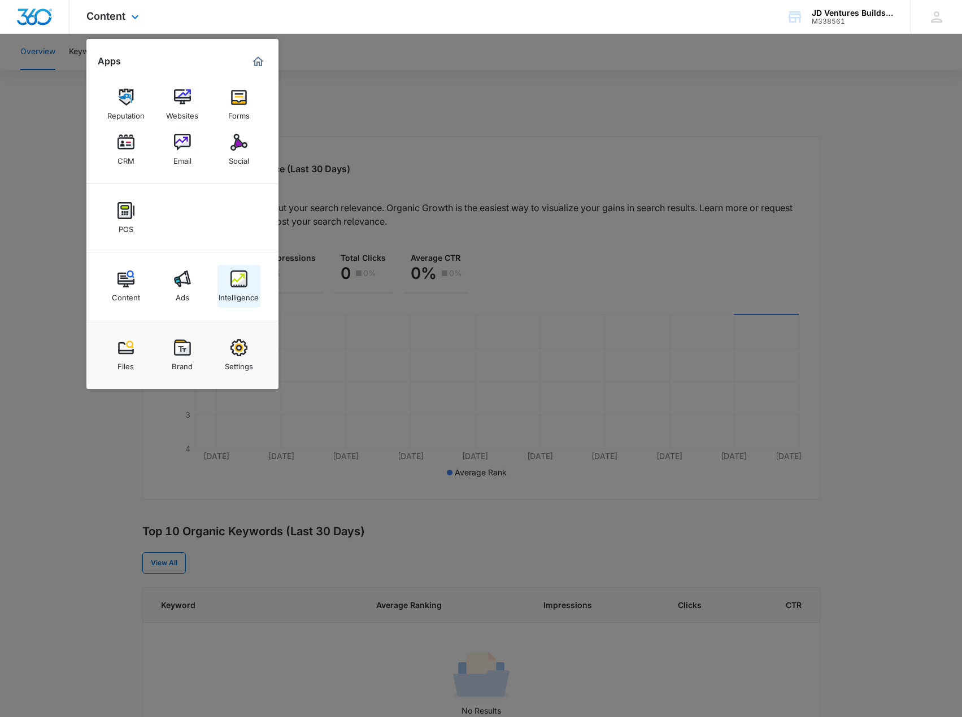
click at [243, 286] on img at bounding box center [238, 279] width 17 height 17
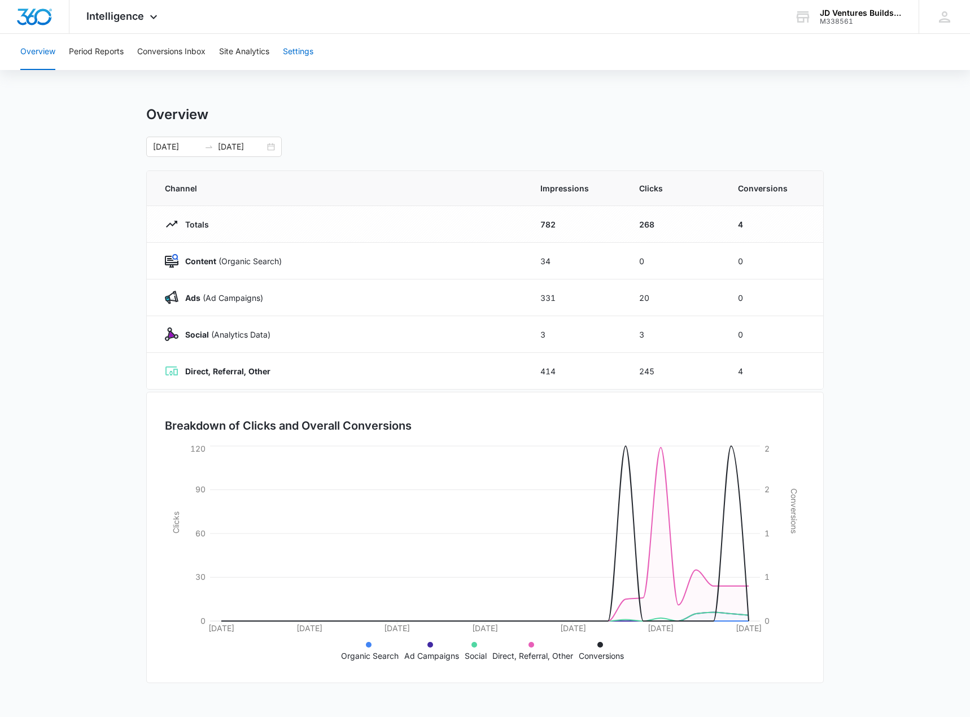
click at [293, 52] on button "Settings" at bounding box center [298, 52] width 31 height 36
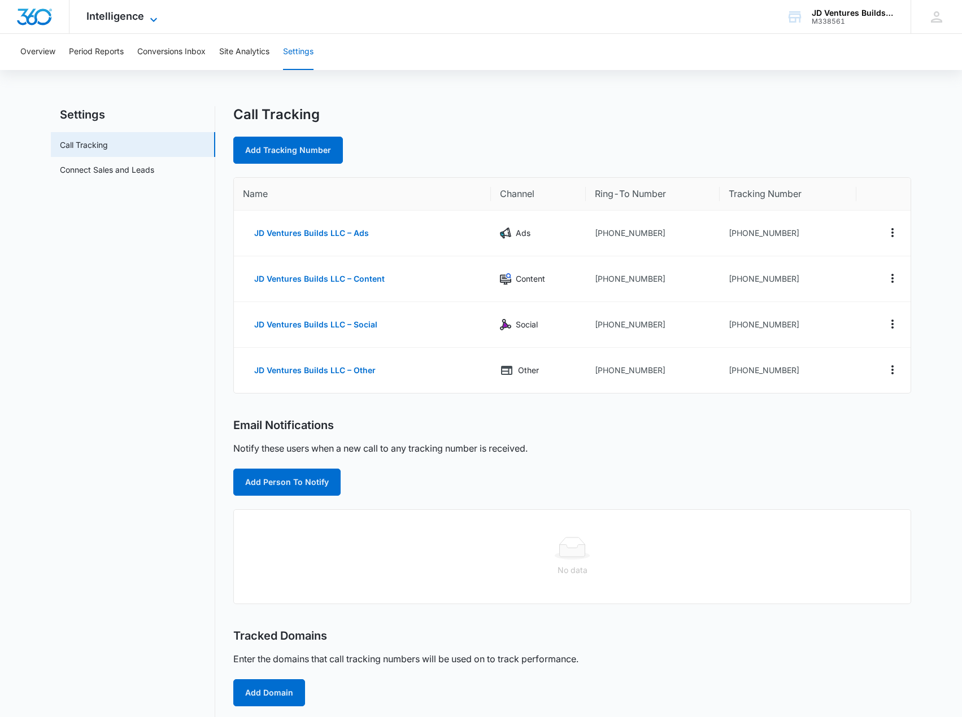
click at [141, 14] on span "Intelligence" at bounding box center [115, 16] width 58 height 12
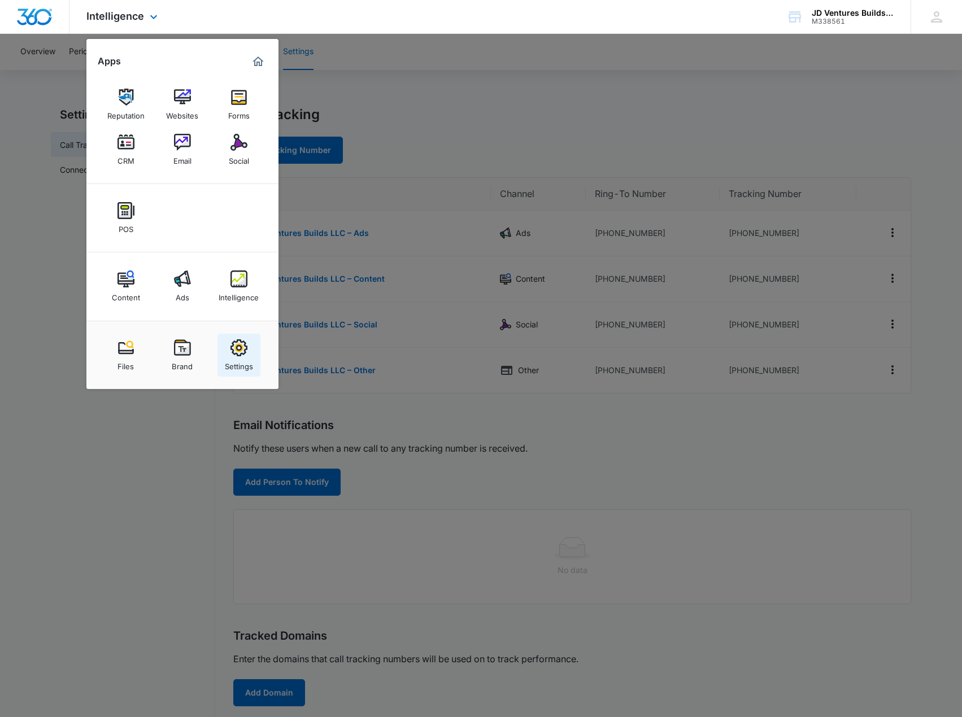
click at [246, 352] on img at bounding box center [238, 347] width 17 height 17
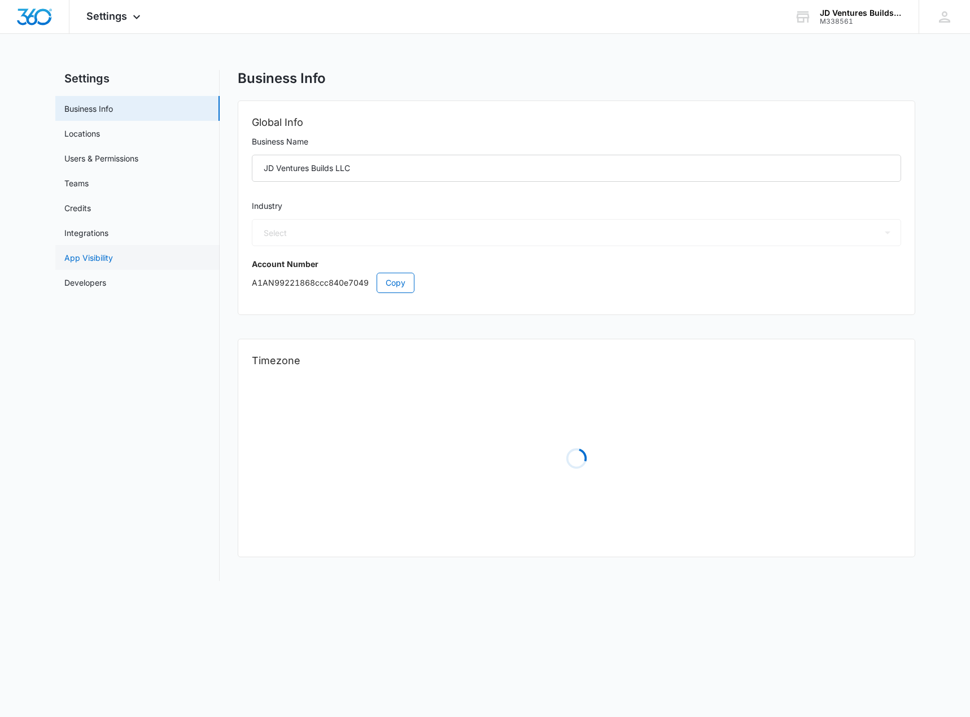
select select "4"
select select "US"
select select "America/[GEOGRAPHIC_DATA]"
click at [91, 207] on link "Credits" at bounding box center [77, 208] width 27 height 12
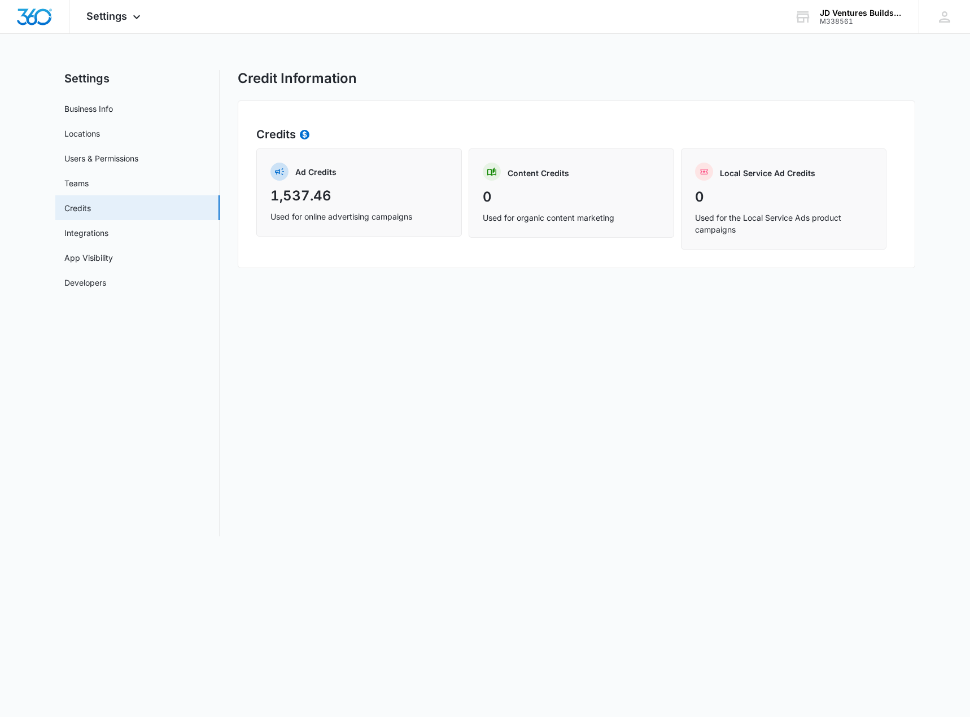
click at [315, 216] on p "Used for online advertising campaigns" at bounding box center [359, 217] width 177 height 12
drag, startPoint x: 487, startPoint y: 221, endPoint x: 656, endPoint y: 225, distance: 168.9
click at [656, 226] on div "Content Credits 0 Used for organic content marketing" at bounding box center [572, 193] width 206 height 89
click at [612, 273] on div "Credit Information Credits Ad Credits 1,537.46 Used for online advertising camp…" at bounding box center [577, 303] width 678 height 467
